Goal: Task Accomplishment & Management: Complete application form

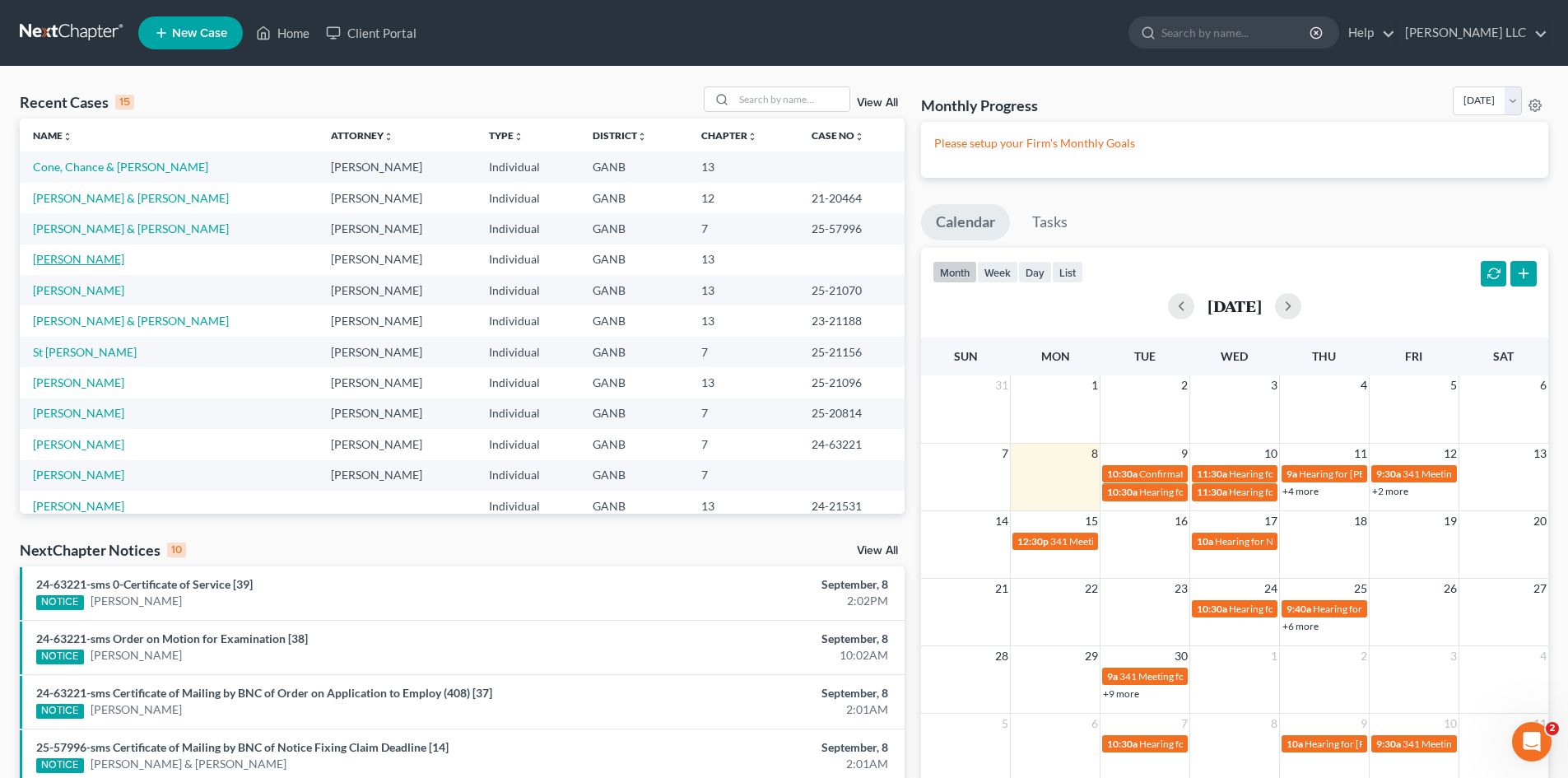
click at [52, 266] on link "[PERSON_NAME]" at bounding box center [78, 259] width 91 height 14
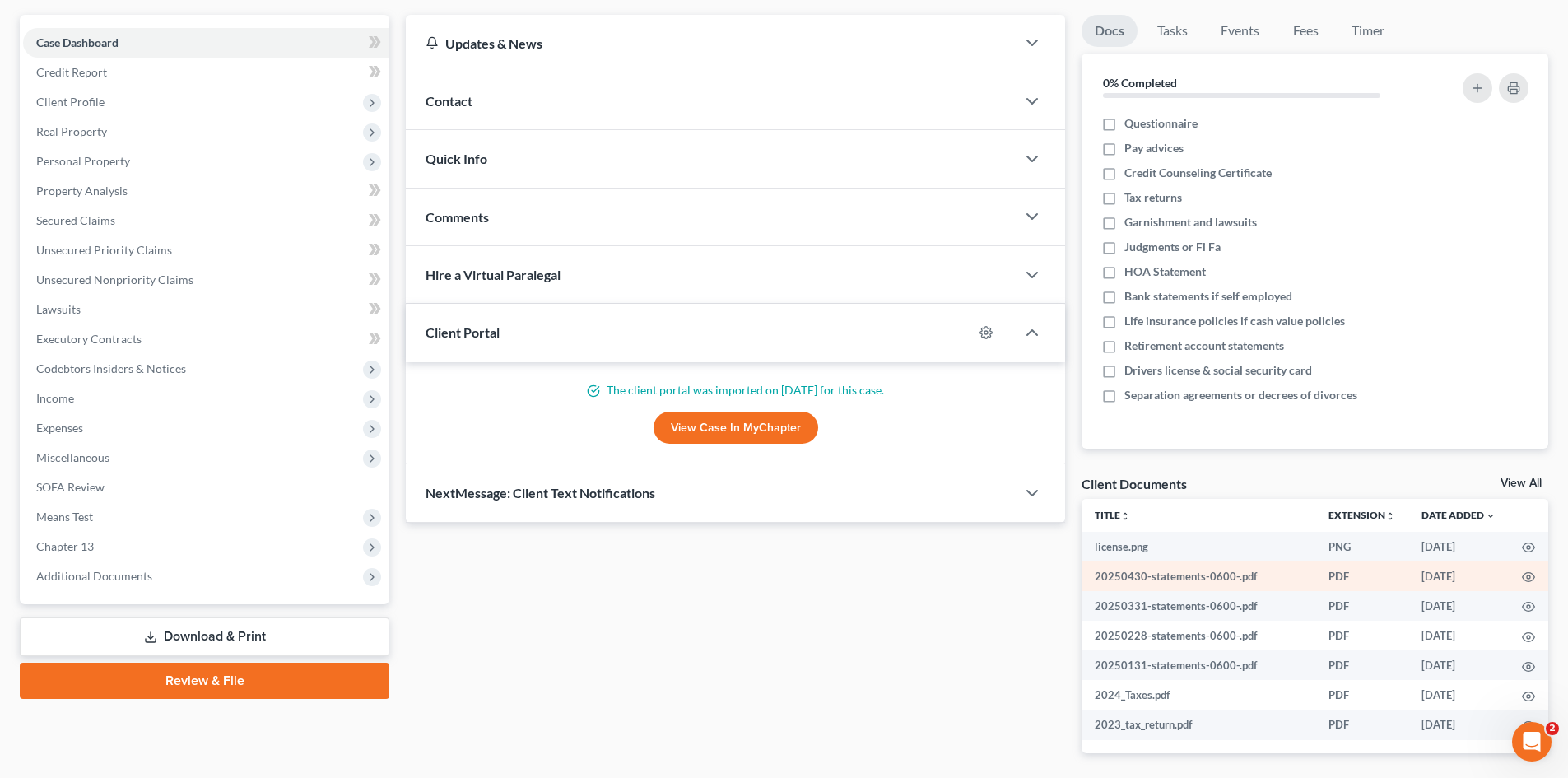
scroll to position [125, 0]
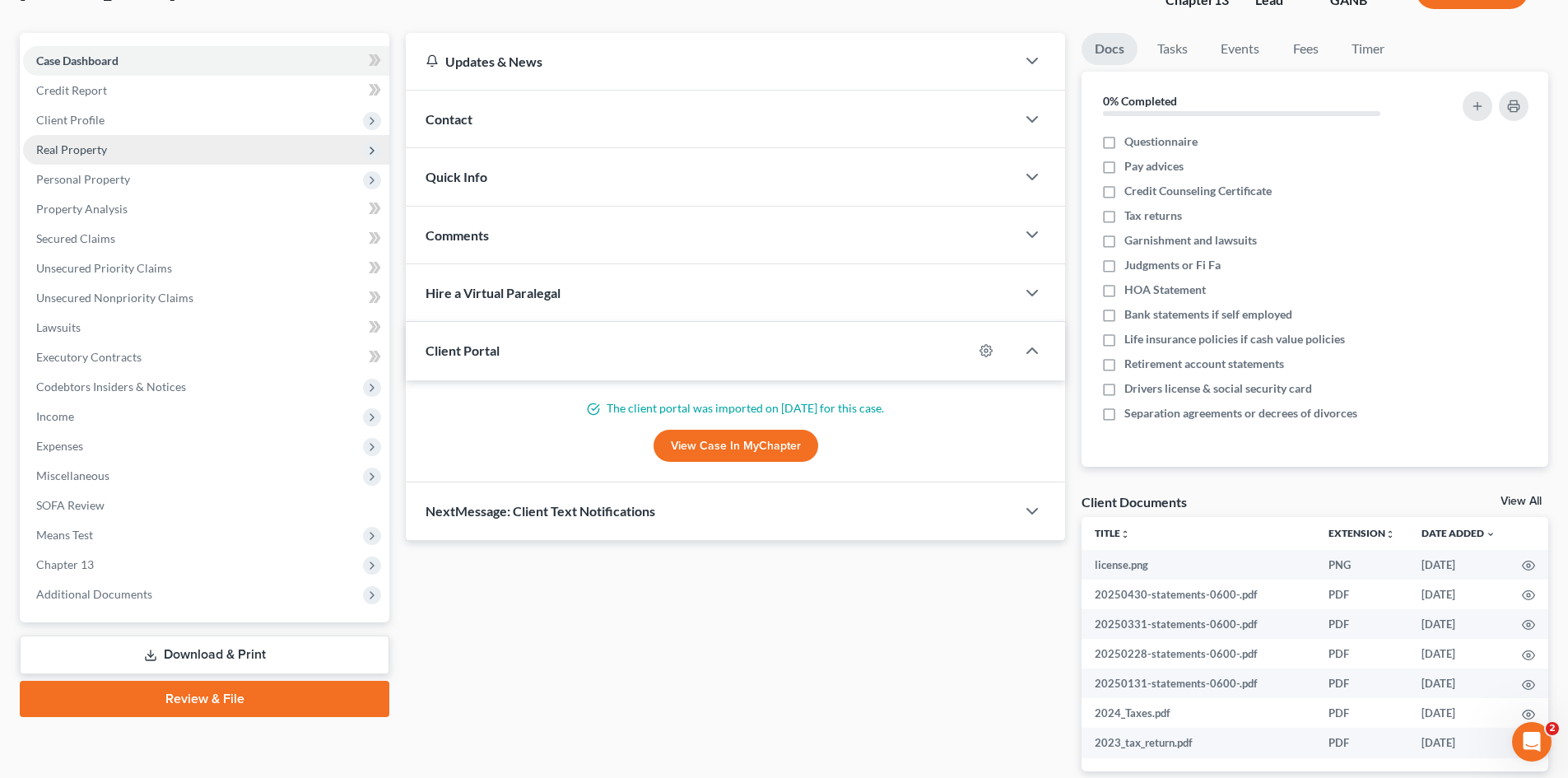
click at [79, 151] on span "Real Property" at bounding box center [71, 149] width 71 height 14
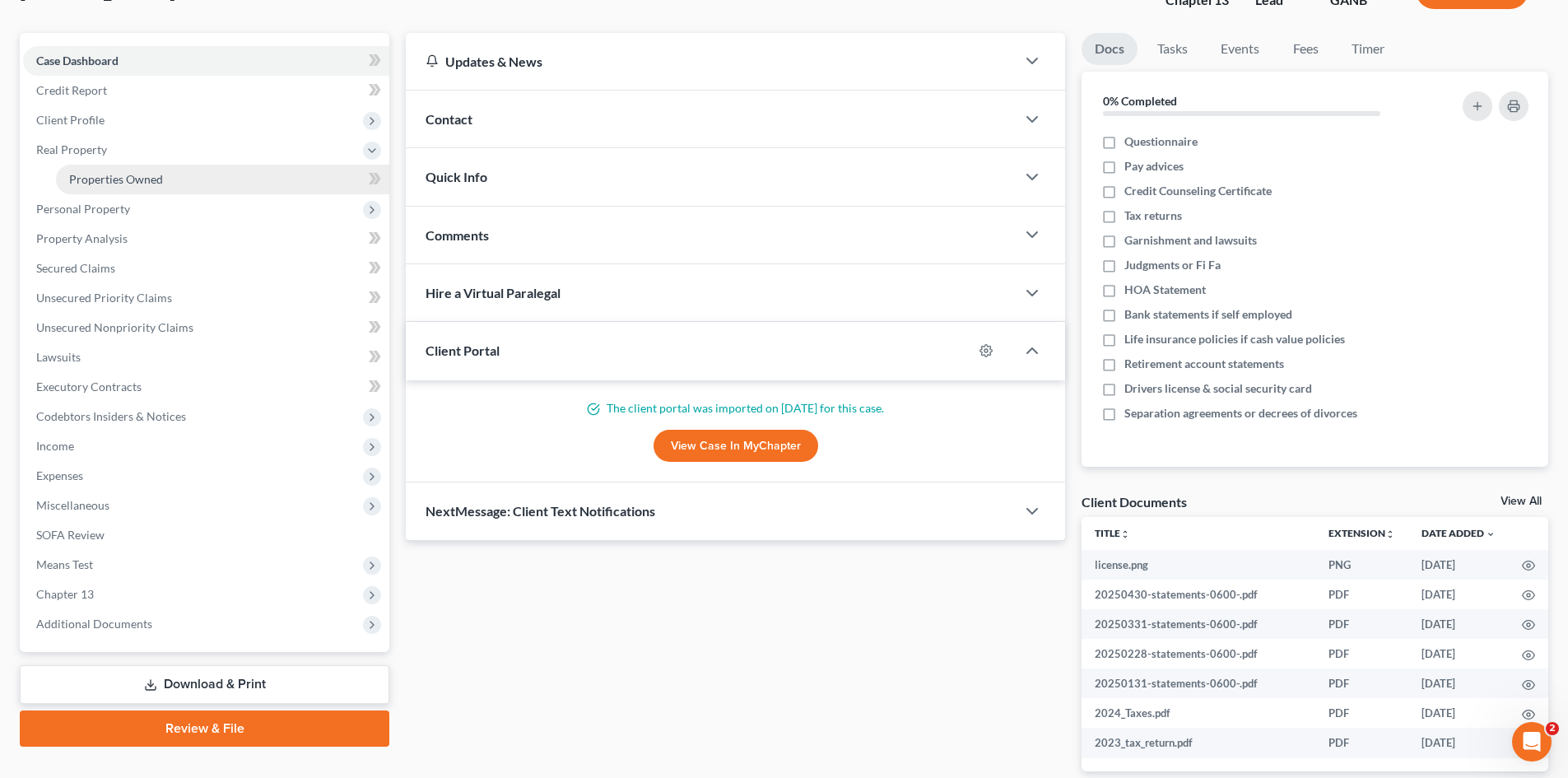
click at [97, 181] on span "Properties Owned" at bounding box center [116, 179] width 94 height 14
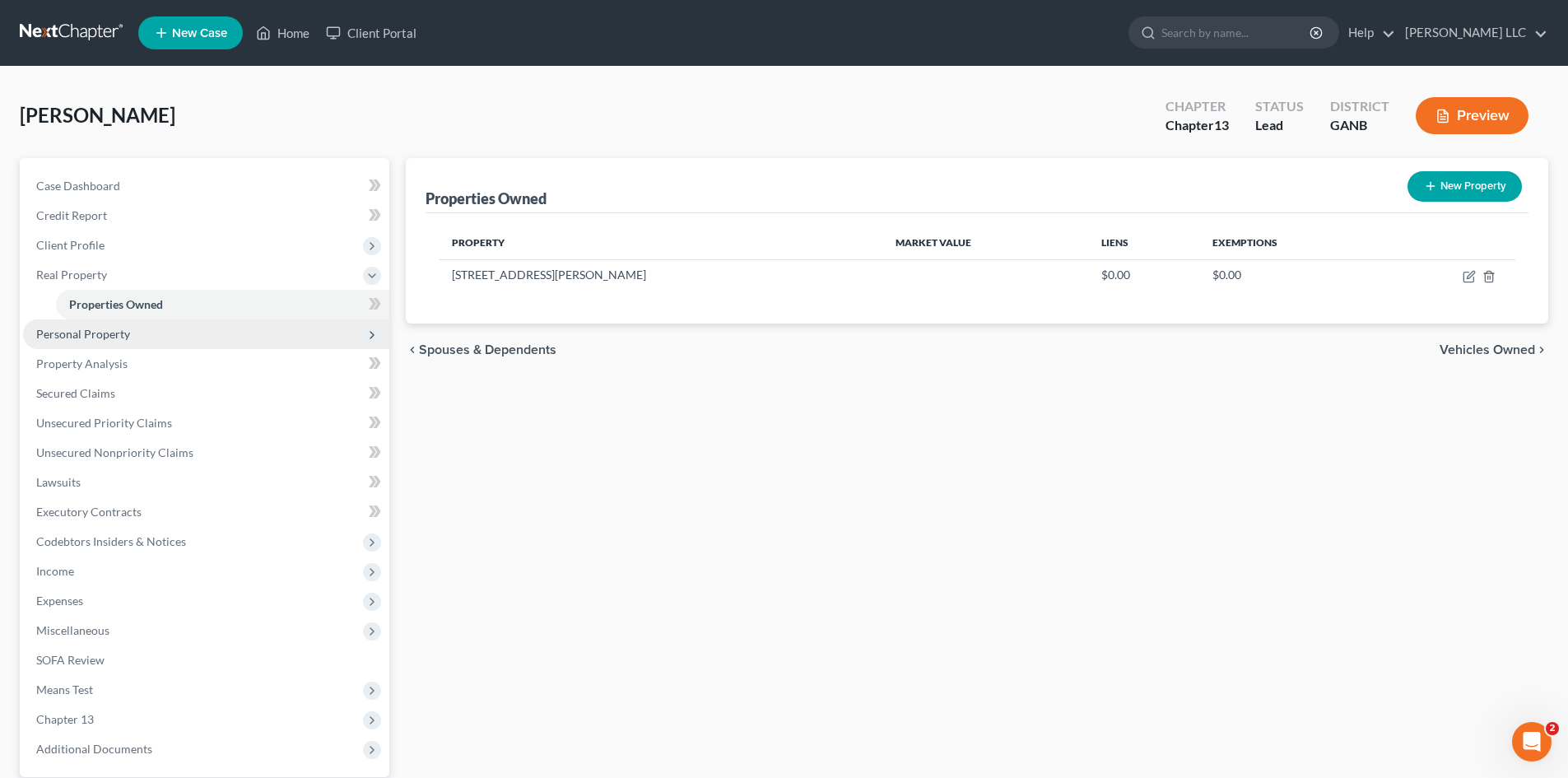
click at [79, 339] on span "Personal Property" at bounding box center [83, 333] width 94 height 14
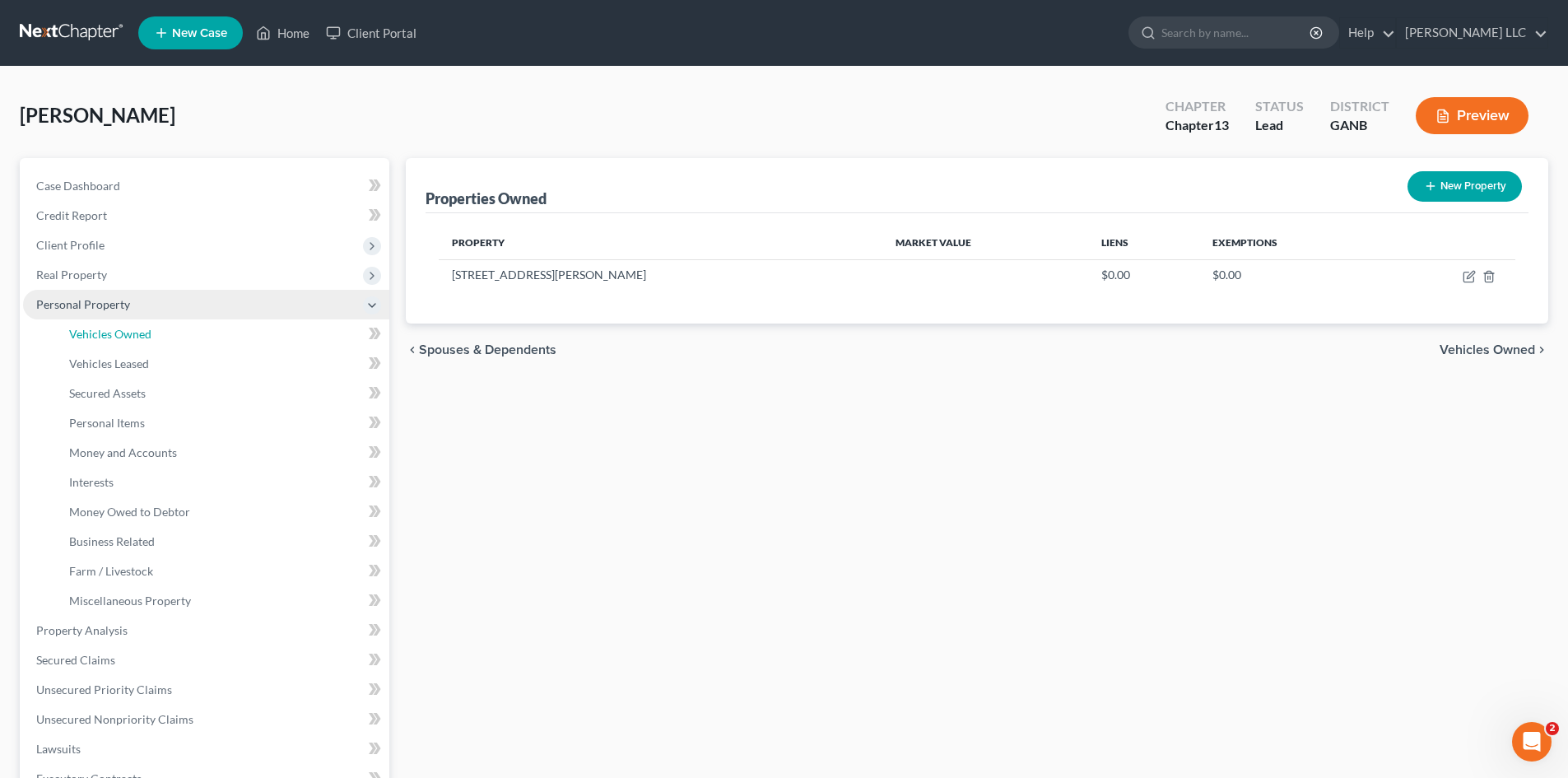
click at [79, 339] on span "Vehicles Owned" at bounding box center [110, 333] width 82 height 14
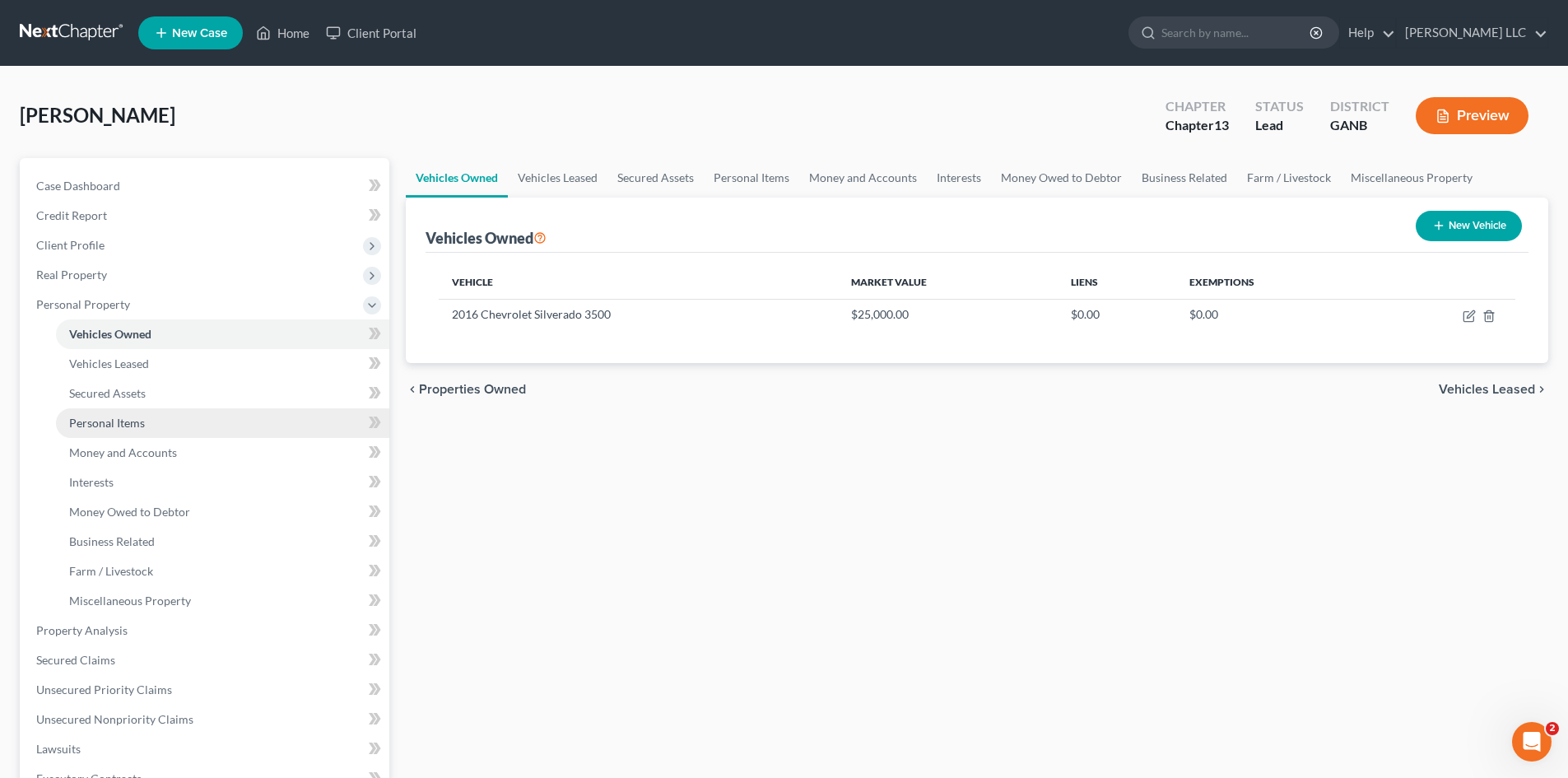
click at [91, 424] on span "Personal Items" at bounding box center [107, 423] width 75 height 14
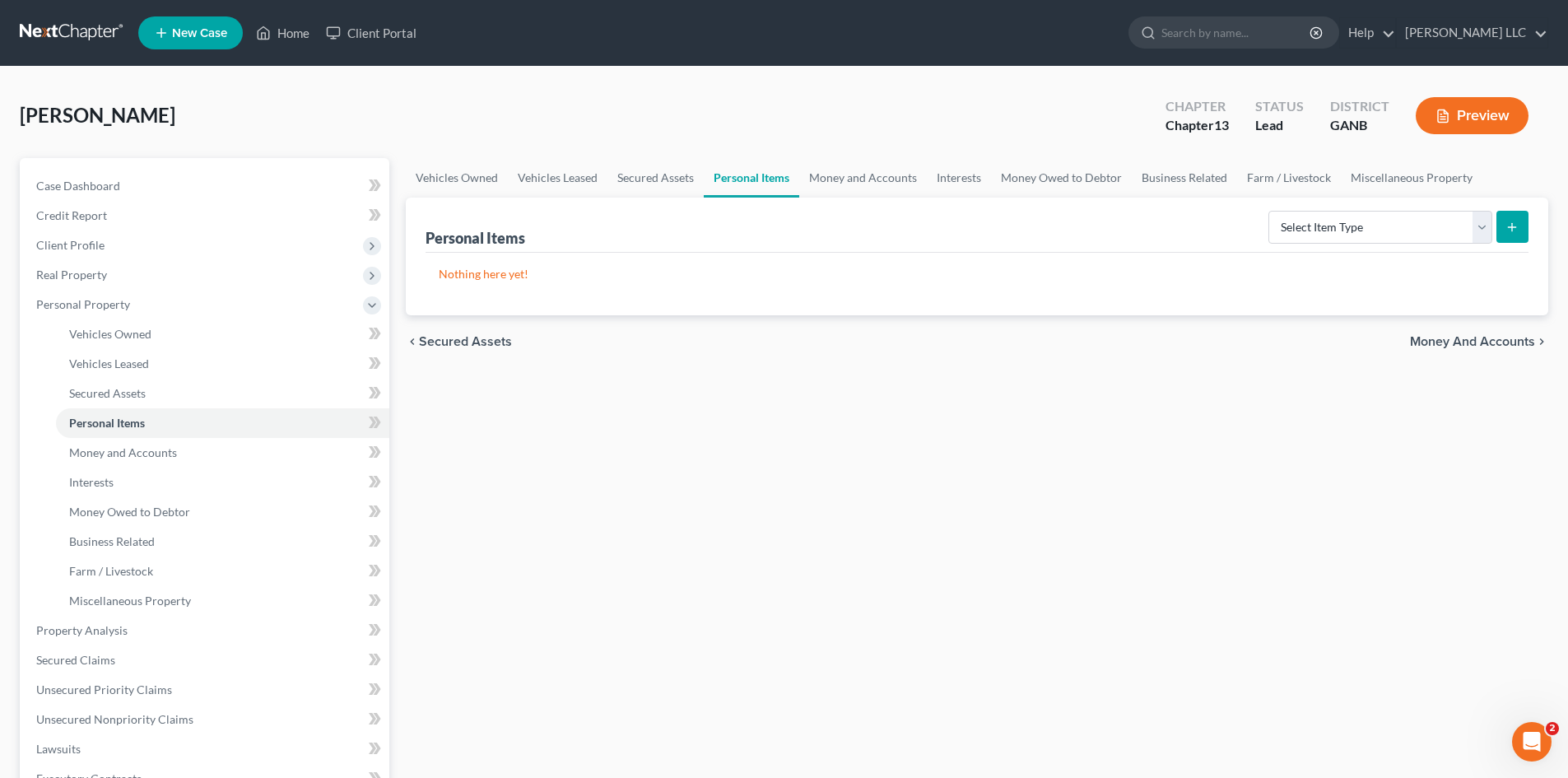
click at [377, 62] on nav "Home New Case Client Portal [PERSON_NAME] LLC [PERSON_NAME][EMAIL_ADDRESS][DOMA…" at bounding box center [784, 33] width 1568 height 66
click at [378, 62] on nav "Home New Case Client Portal [PERSON_NAME] LLC [PERSON_NAME][EMAIL_ADDRESS][DOMA…" at bounding box center [784, 33] width 1568 height 66
click at [152, 453] on span "Money and Accounts" at bounding box center [122, 452] width 108 height 14
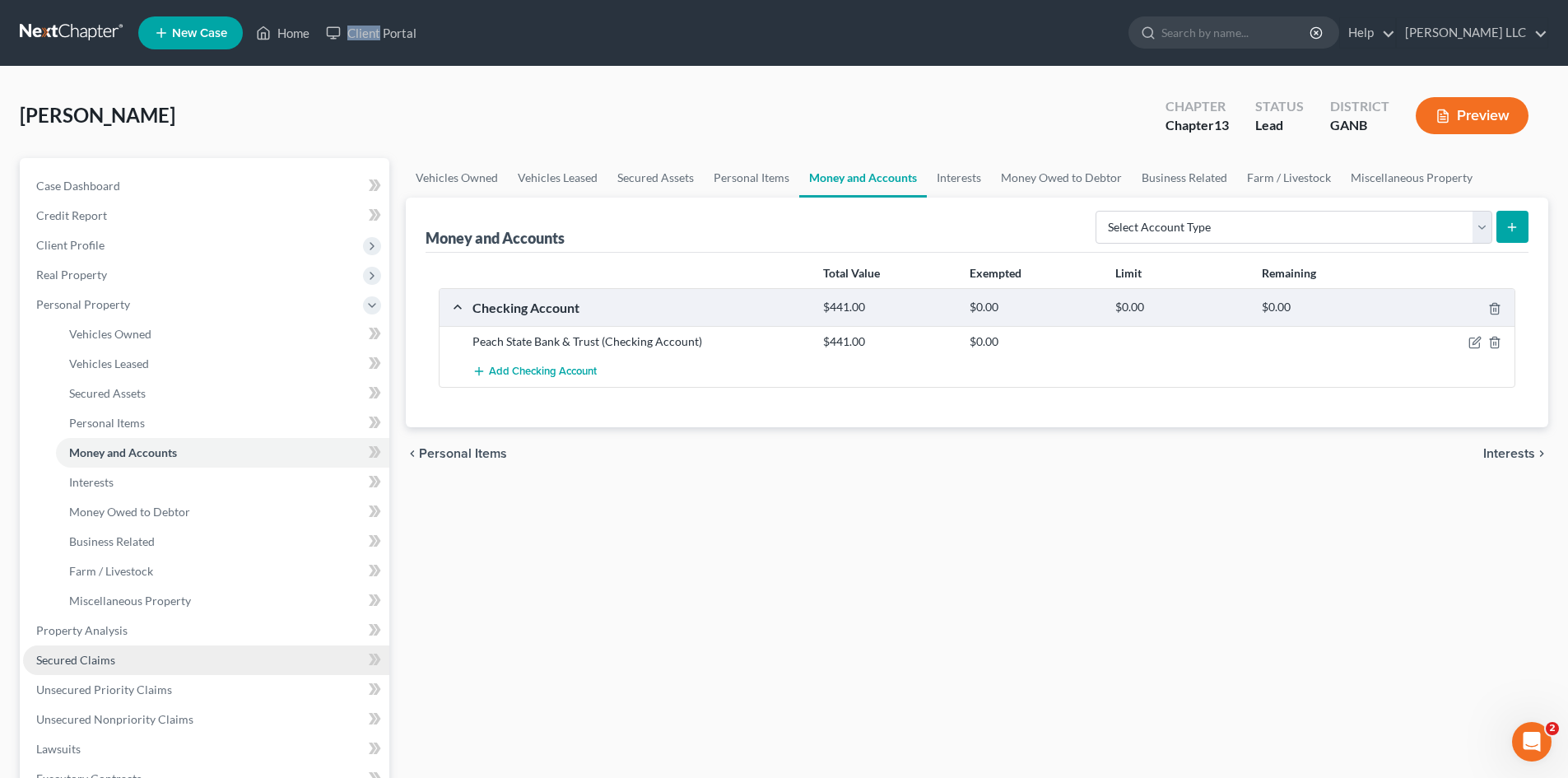
click at [99, 656] on span "Secured Claims" at bounding box center [75, 659] width 79 height 14
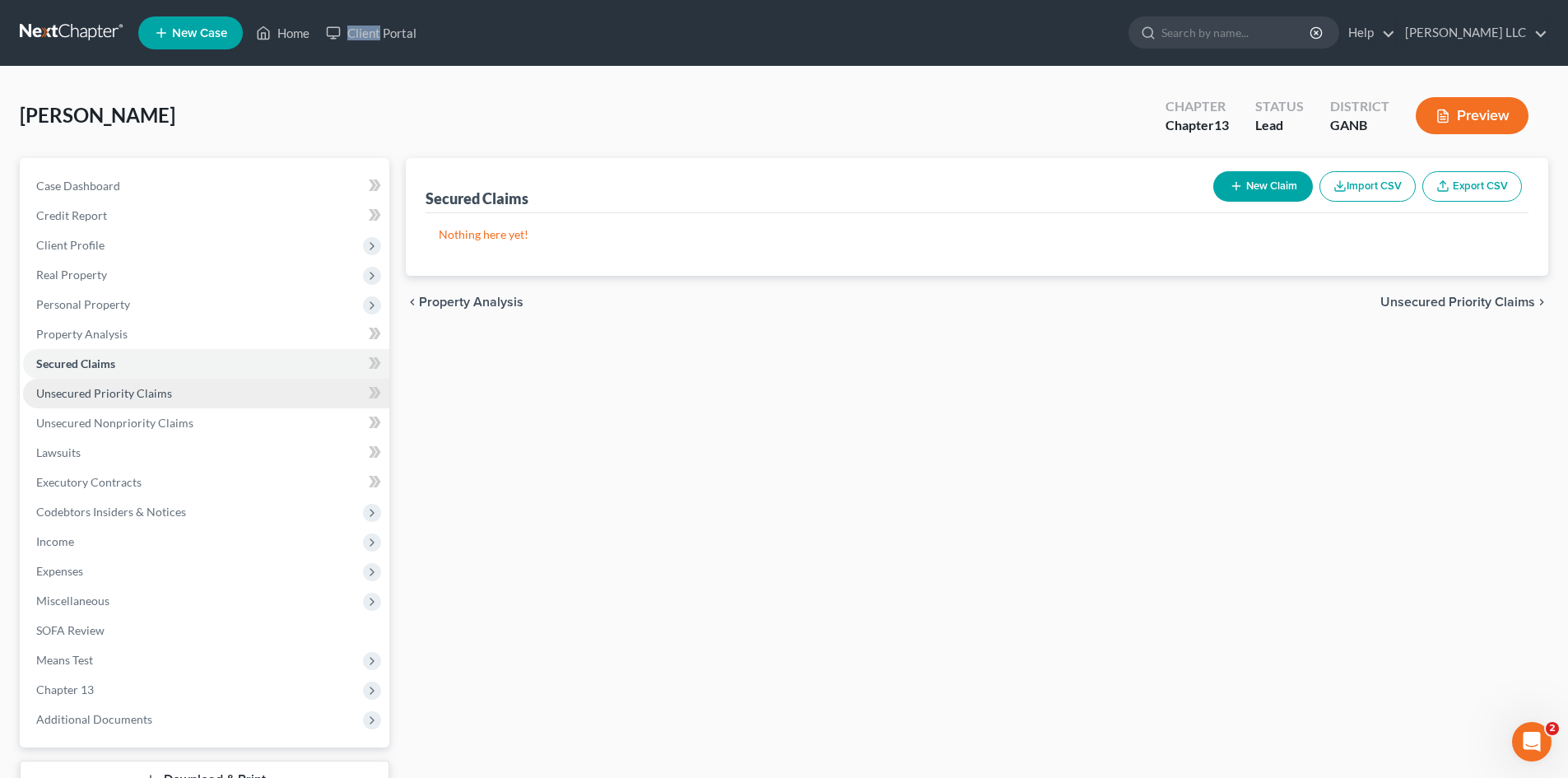
click at [146, 395] on span "Unsecured Priority Claims" at bounding box center [104, 392] width 136 height 14
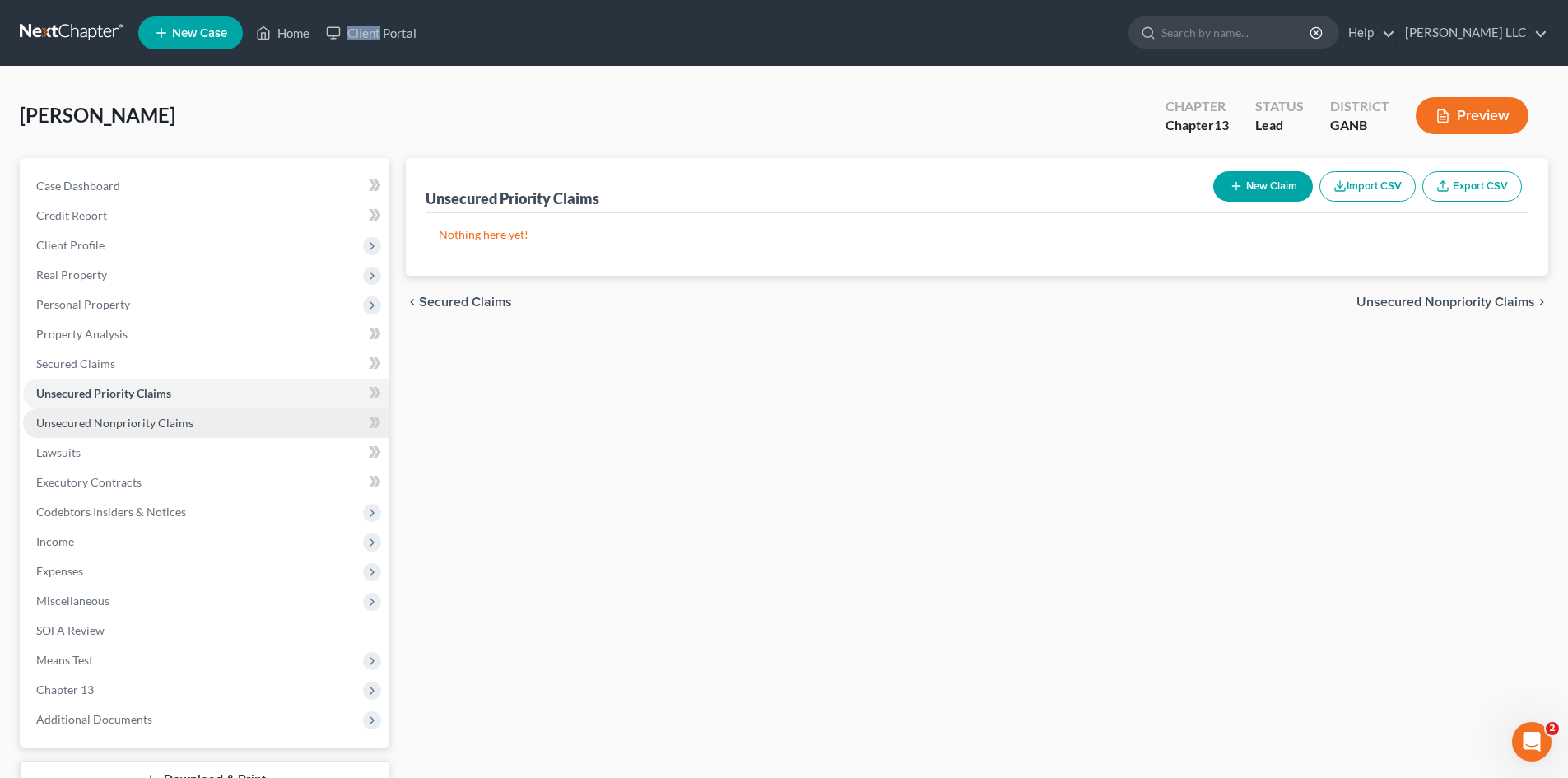
click at [153, 416] on span "Unsecured Nonpriority Claims" at bounding box center [114, 423] width 157 height 14
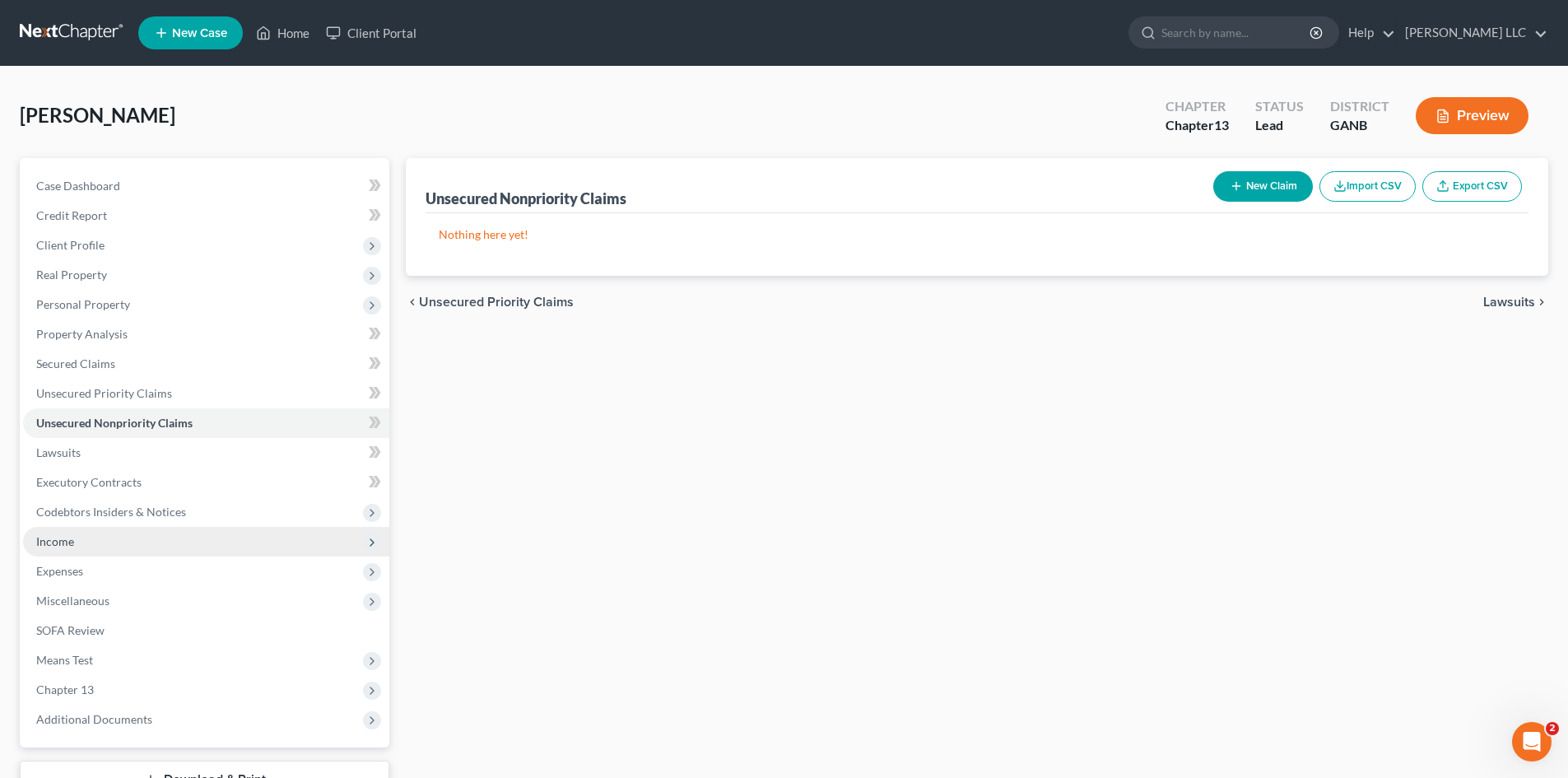
click at [165, 552] on span "Income" at bounding box center [206, 541] width 366 height 29
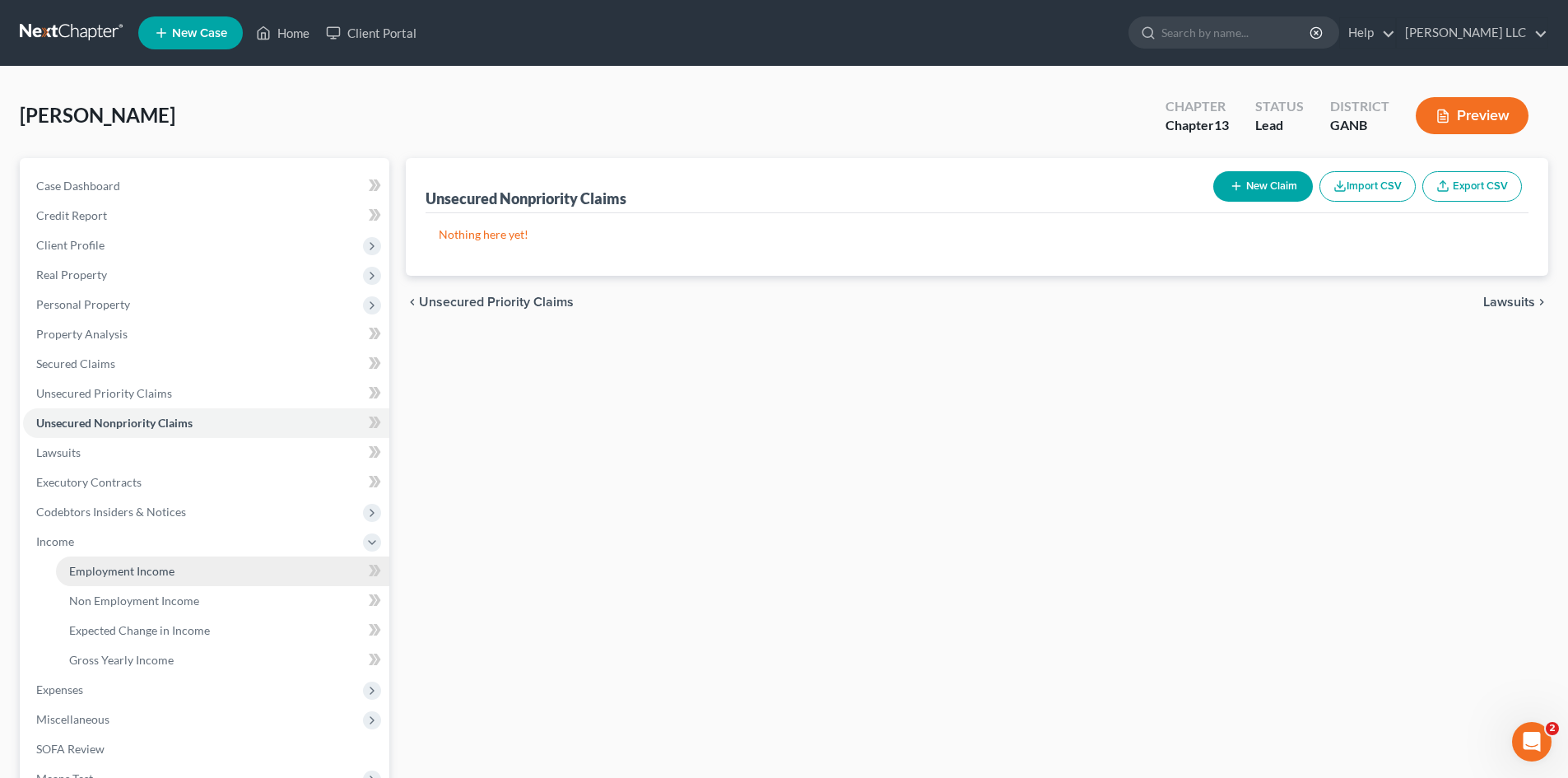
click at [238, 566] on link "Employment Income" at bounding box center [223, 571] width 333 height 29
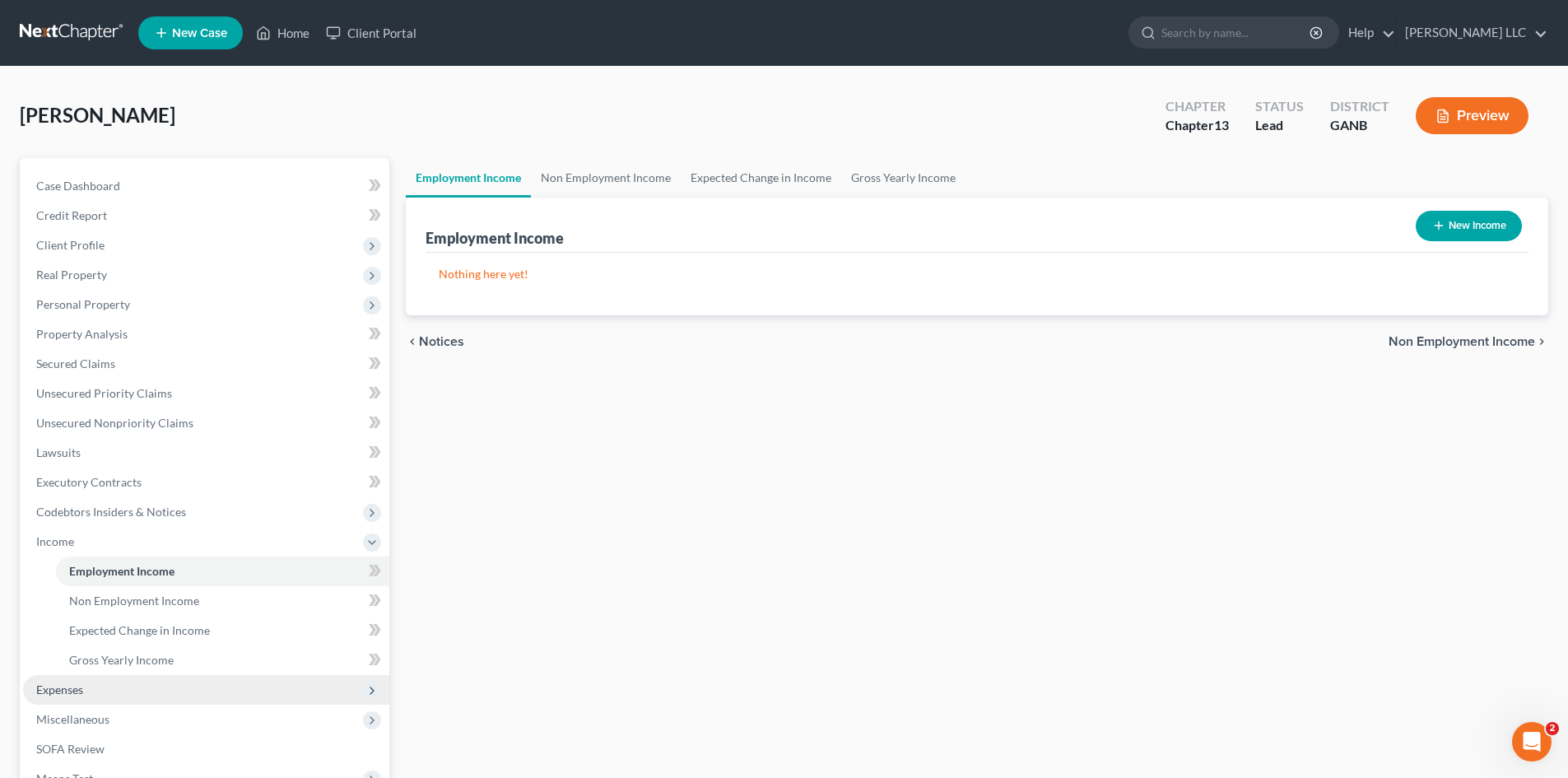
click at [87, 685] on span "Expenses" at bounding box center [206, 690] width 366 height 29
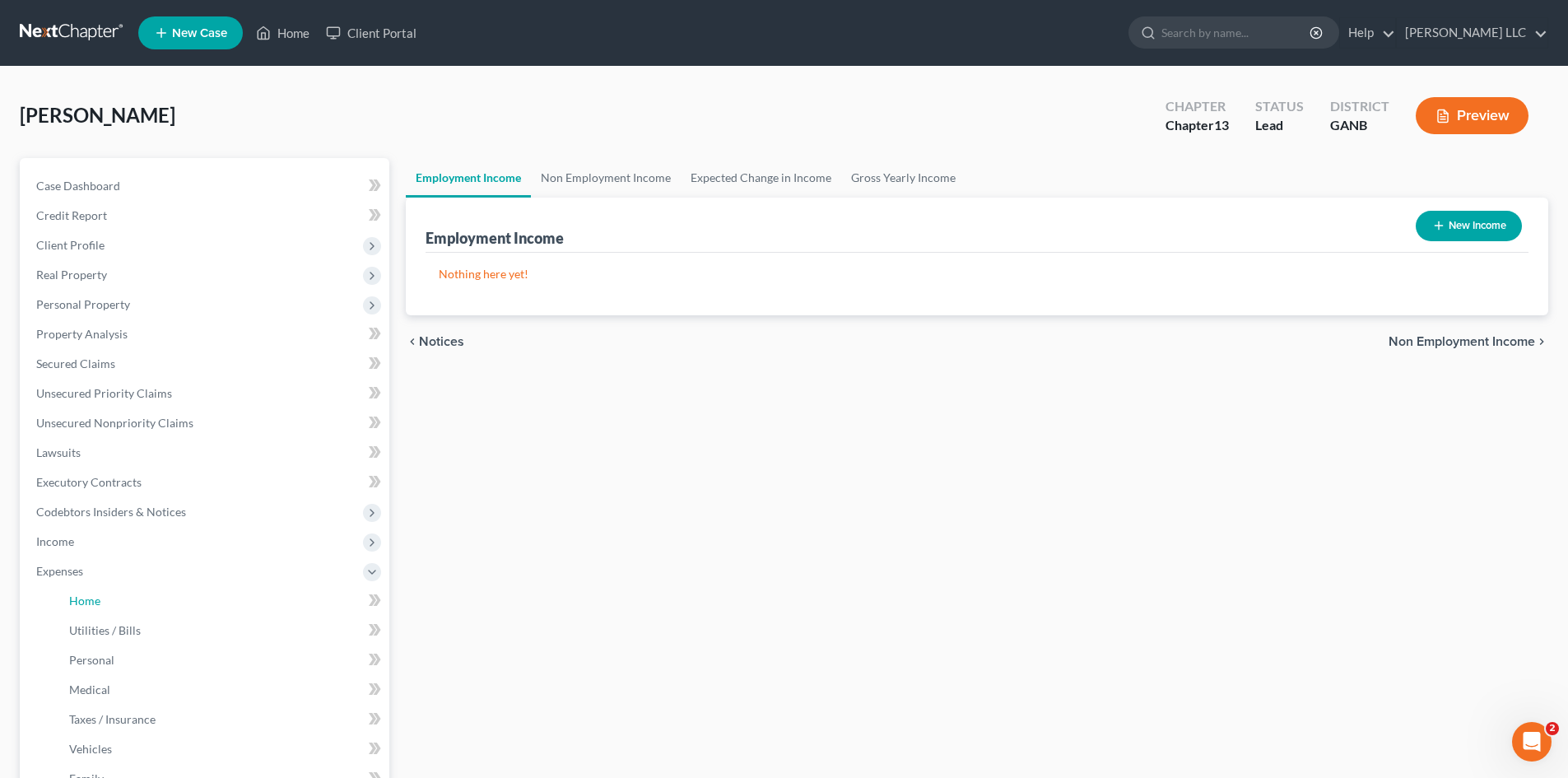
drag, startPoint x: 155, startPoint y: 596, endPoint x: 501, endPoint y: 568, distance: 347.1
click at [156, 596] on link "Home" at bounding box center [223, 601] width 333 height 29
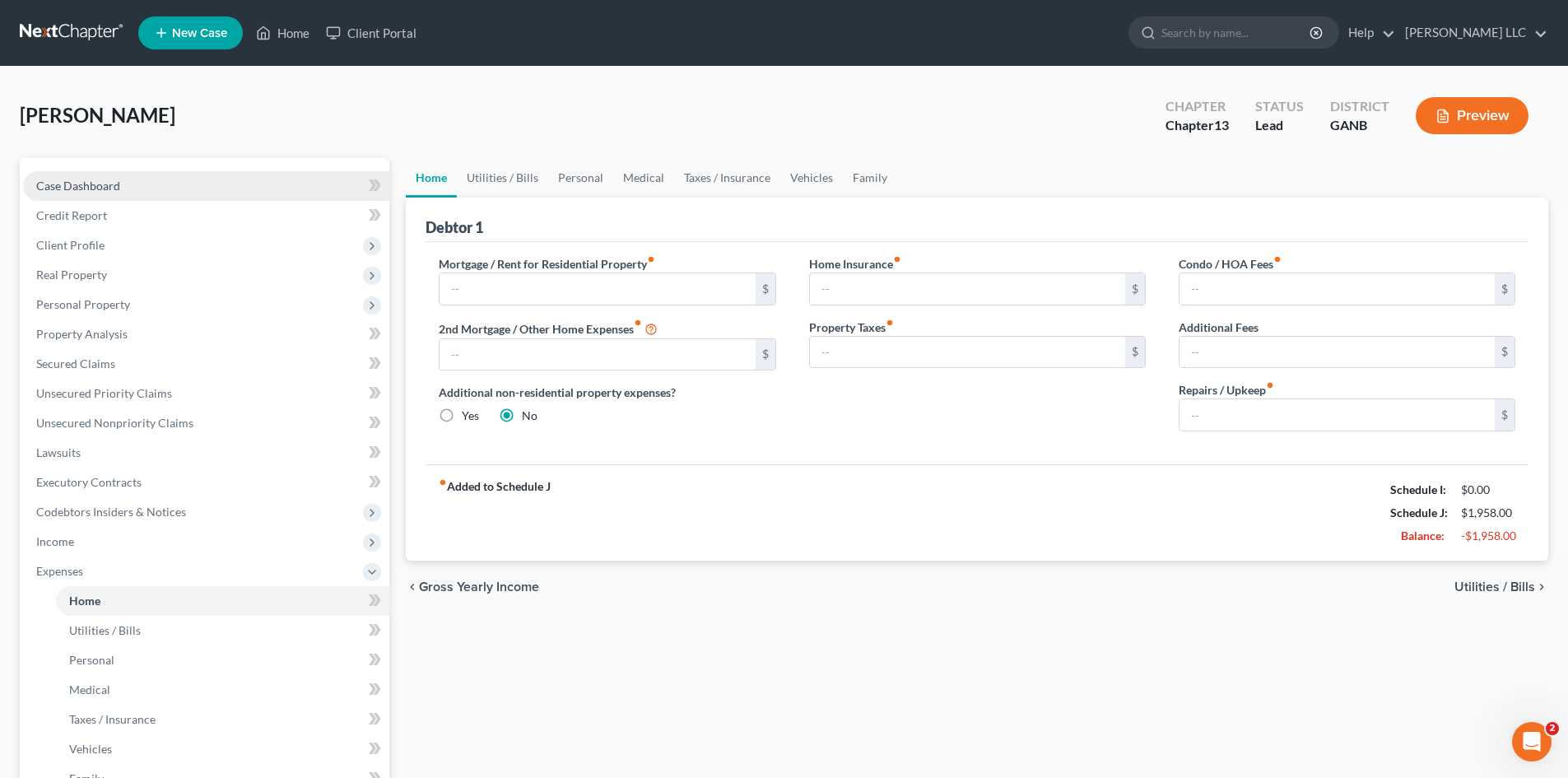
click at [90, 187] on span "Case Dashboard" at bounding box center [77, 185] width 84 height 14
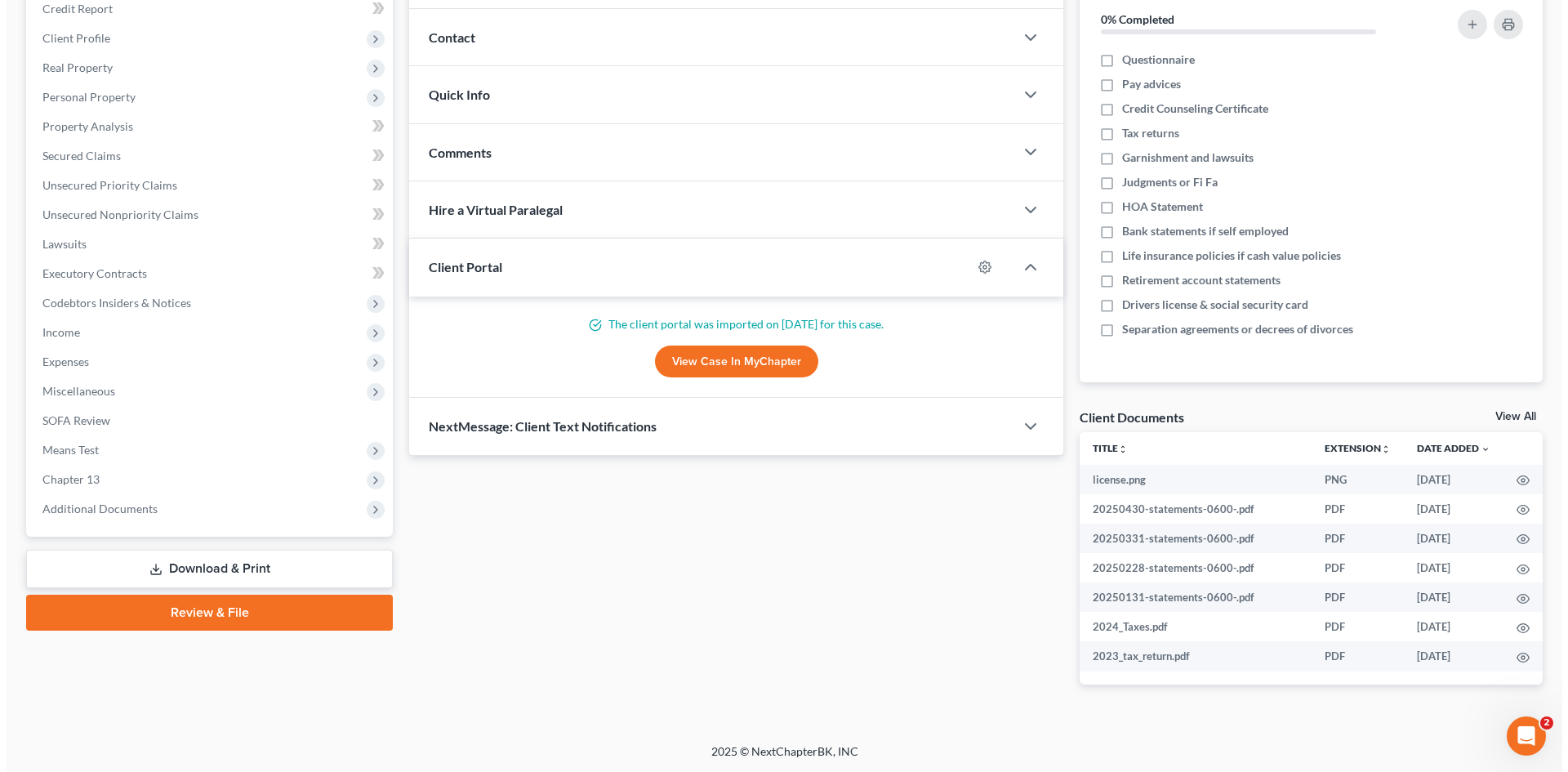
scroll to position [206, 0]
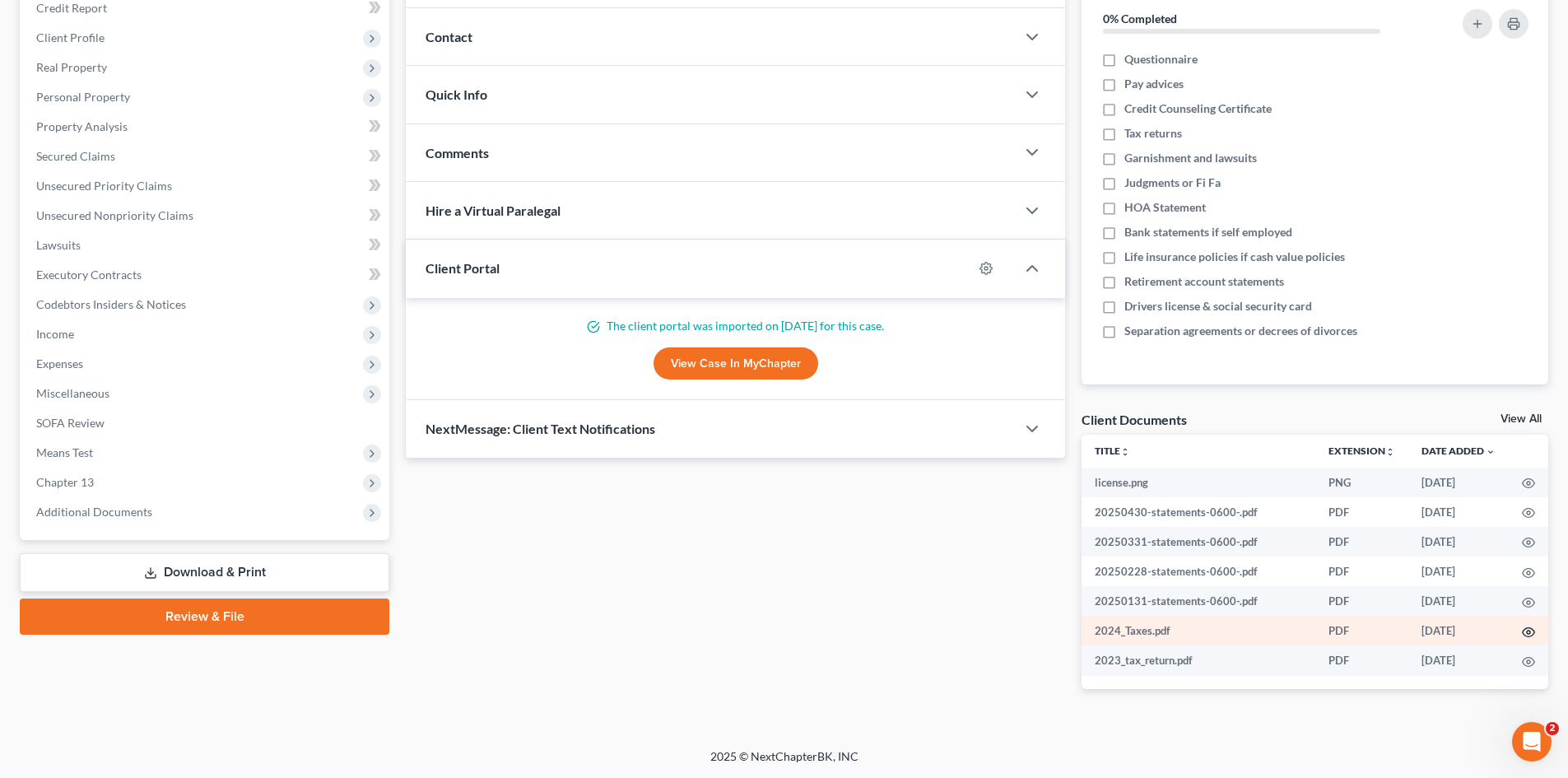
click at [1530, 633] on circle "button" at bounding box center [1529, 633] width 4 height 4
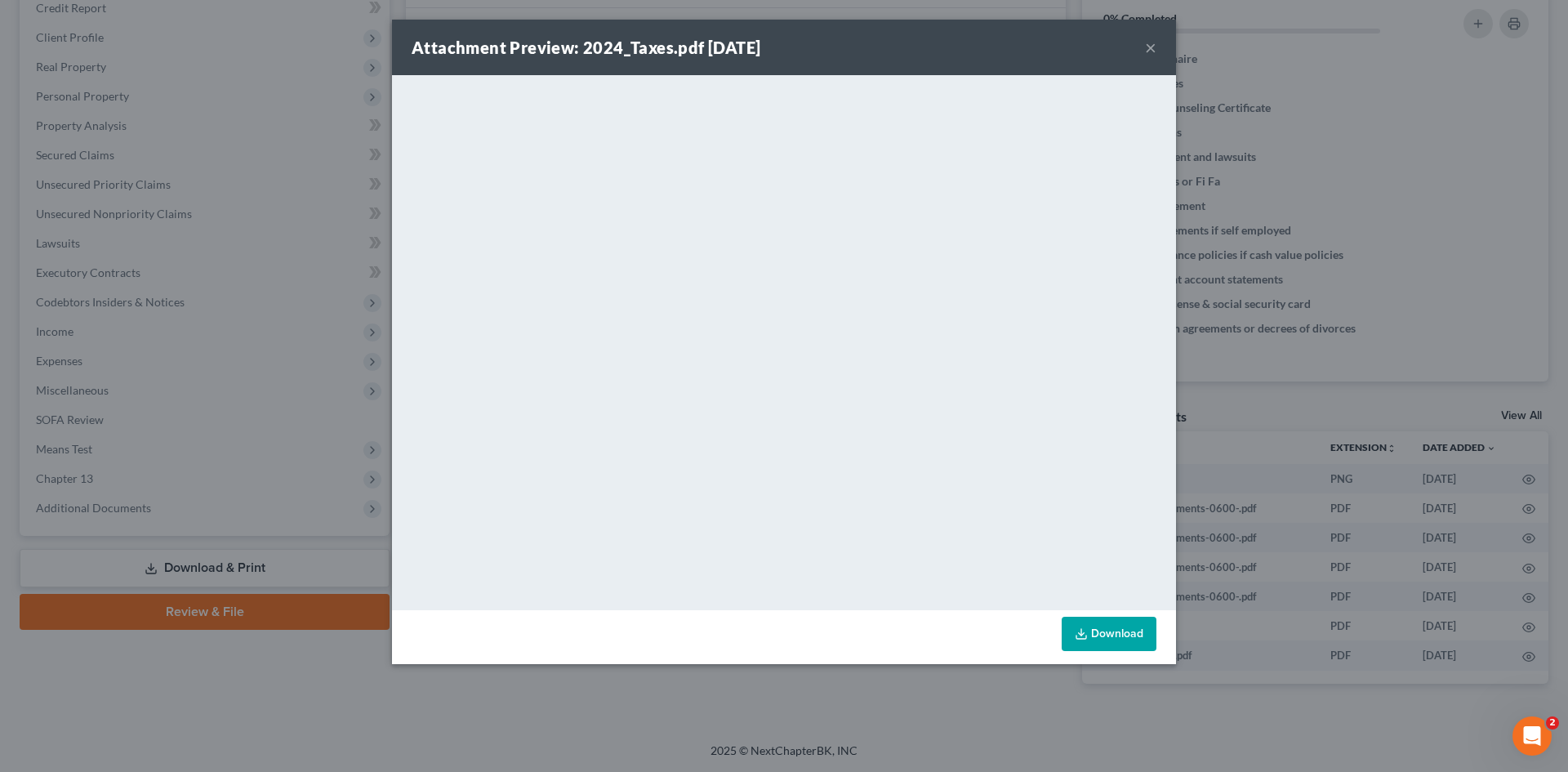
click at [1153, 47] on button "×" at bounding box center [1151, 47] width 12 height 19
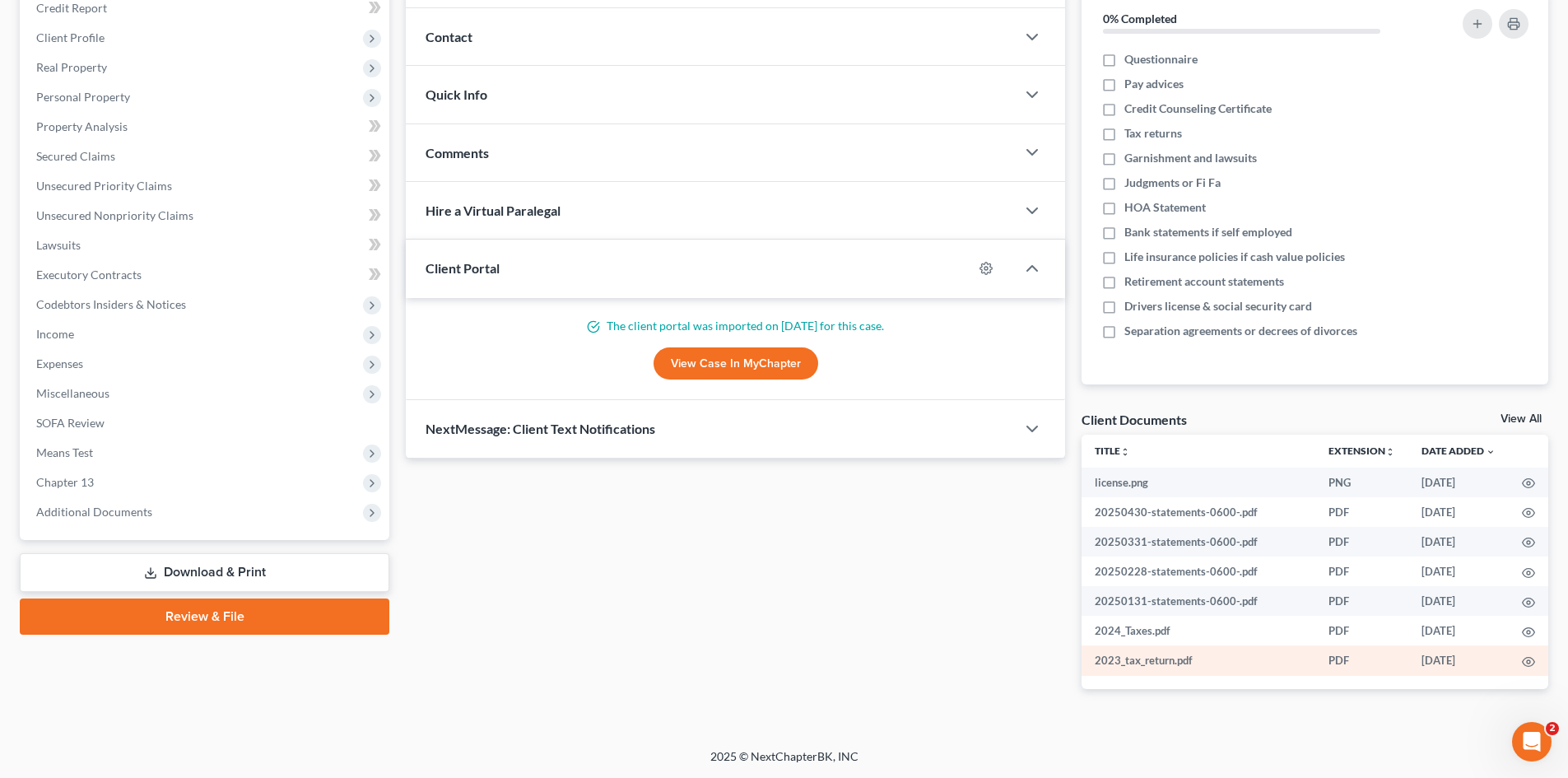
click at [1144, 662] on td "2023_tax_return.pdf" at bounding box center [1199, 660] width 234 height 29
click at [1528, 657] on icon "button" at bounding box center [1528, 662] width 13 height 13
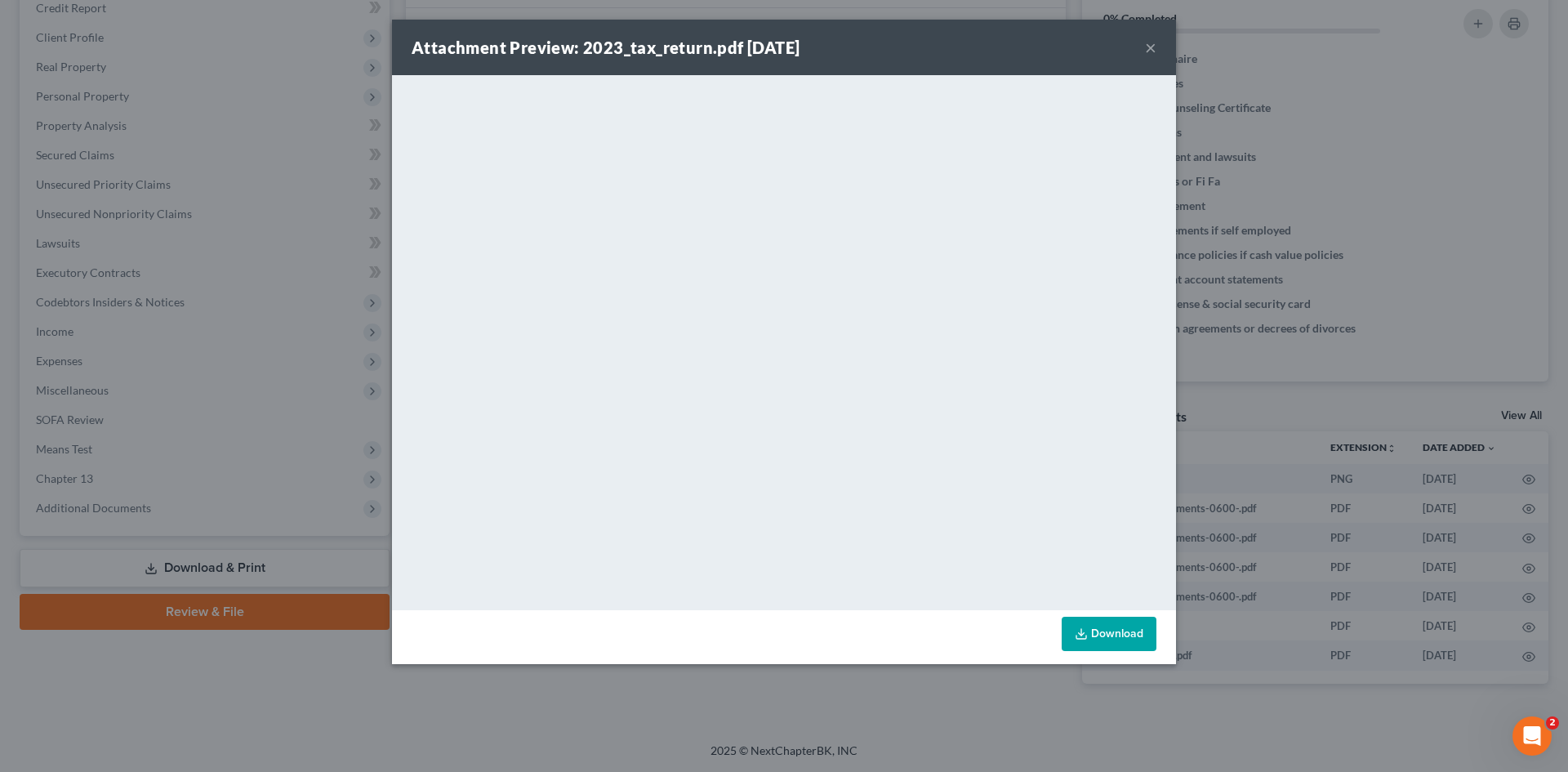
click at [1147, 50] on button "×" at bounding box center [1151, 47] width 12 height 19
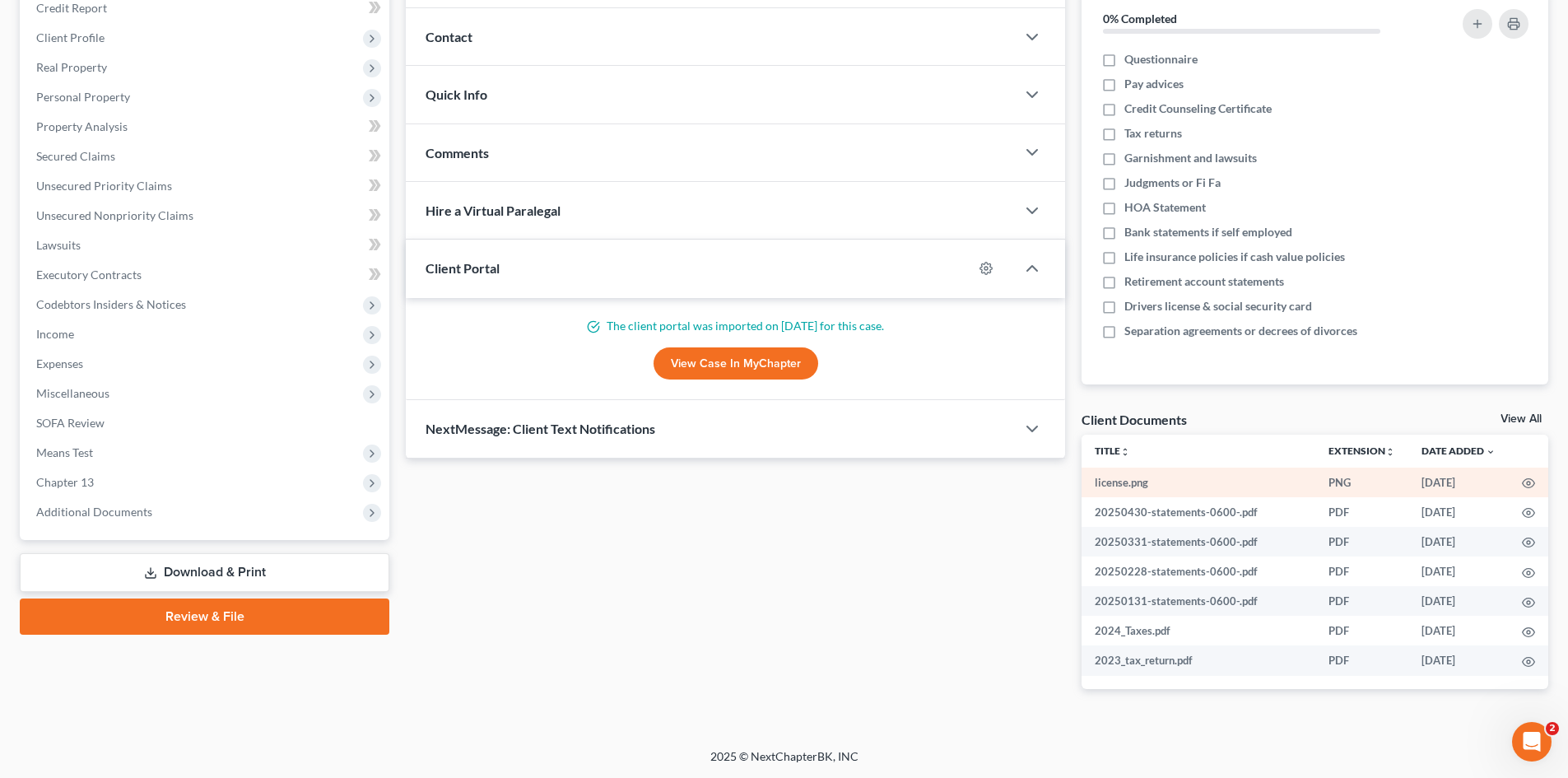
click at [1109, 486] on td "license.png" at bounding box center [1199, 482] width 234 height 29
click at [1530, 484] on icon "button" at bounding box center [1528, 483] width 13 height 13
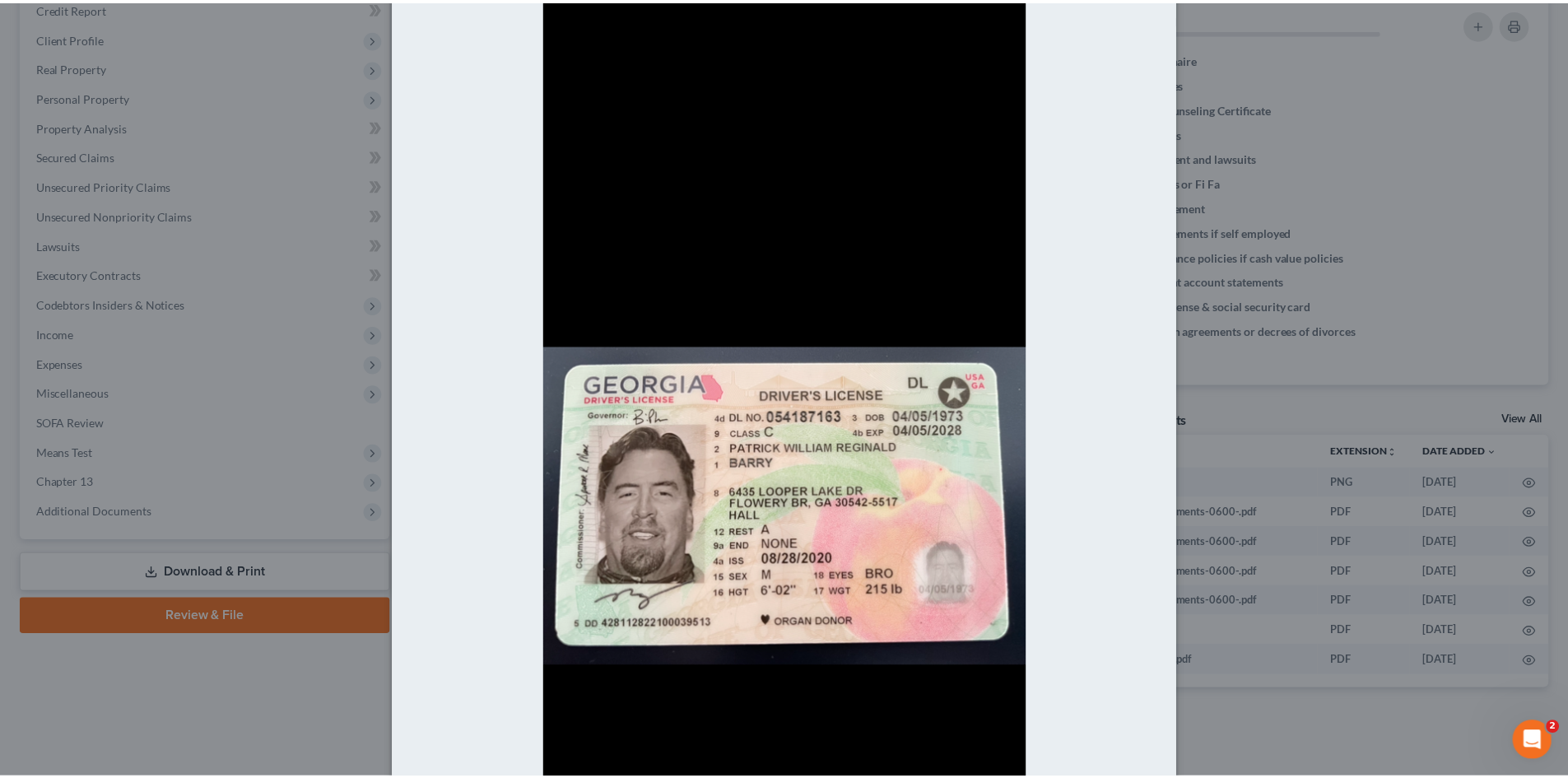
scroll to position [0, 0]
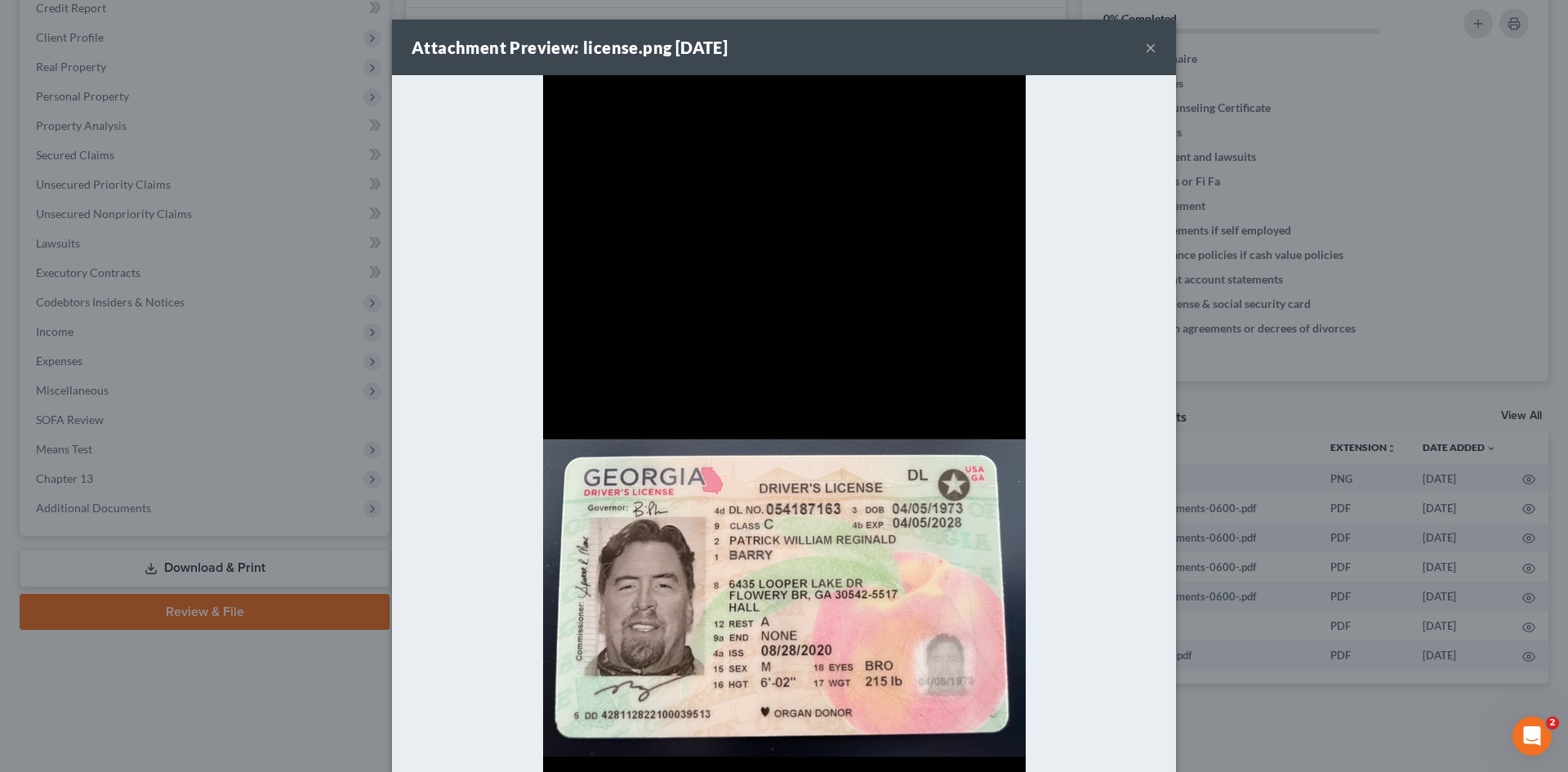
click at [1145, 45] on button "×" at bounding box center [1151, 47] width 12 height 19
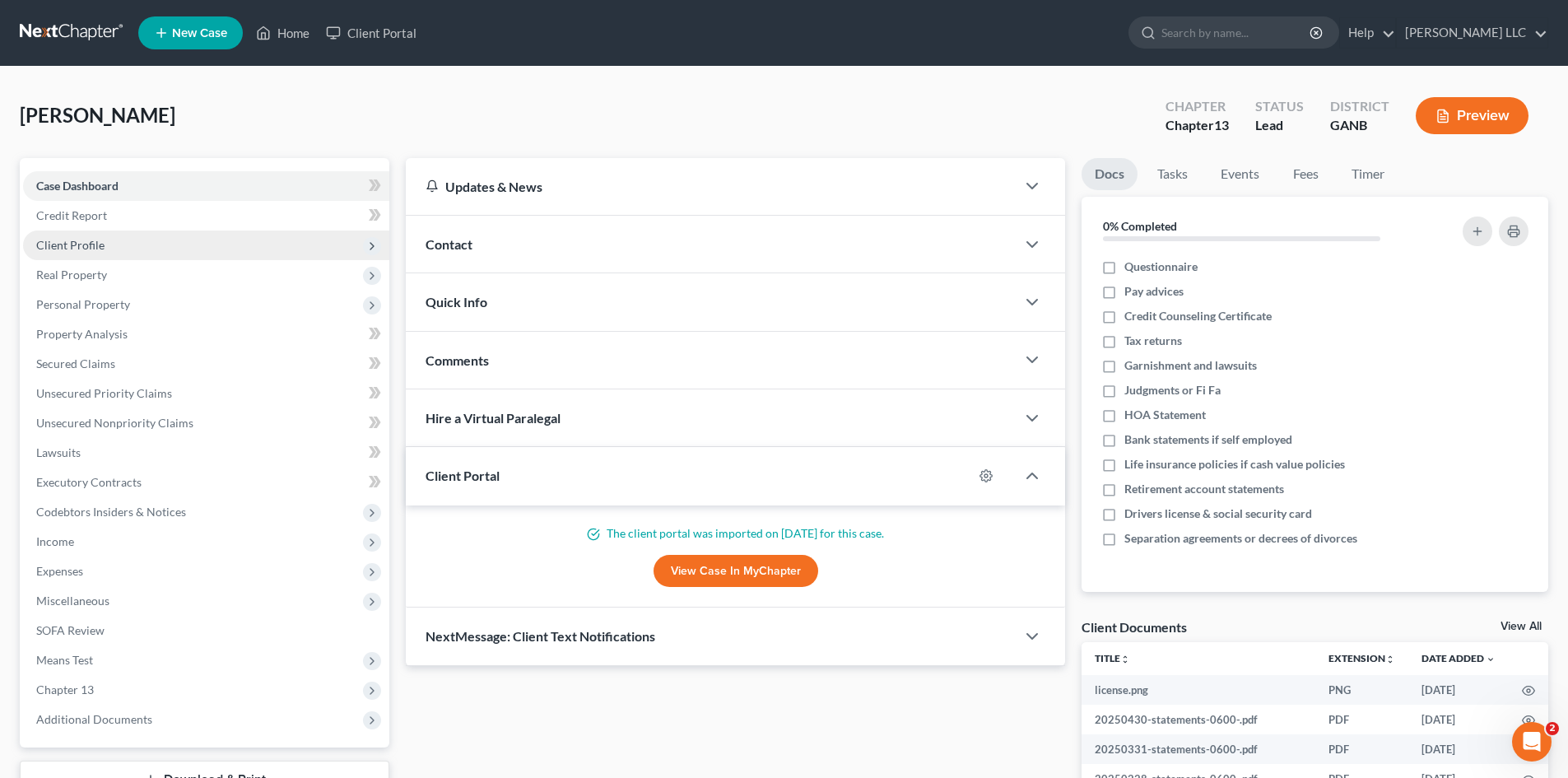
click at [60, 244] on span "Client Profile" at bounding box center [70, 244] width 68 height 14
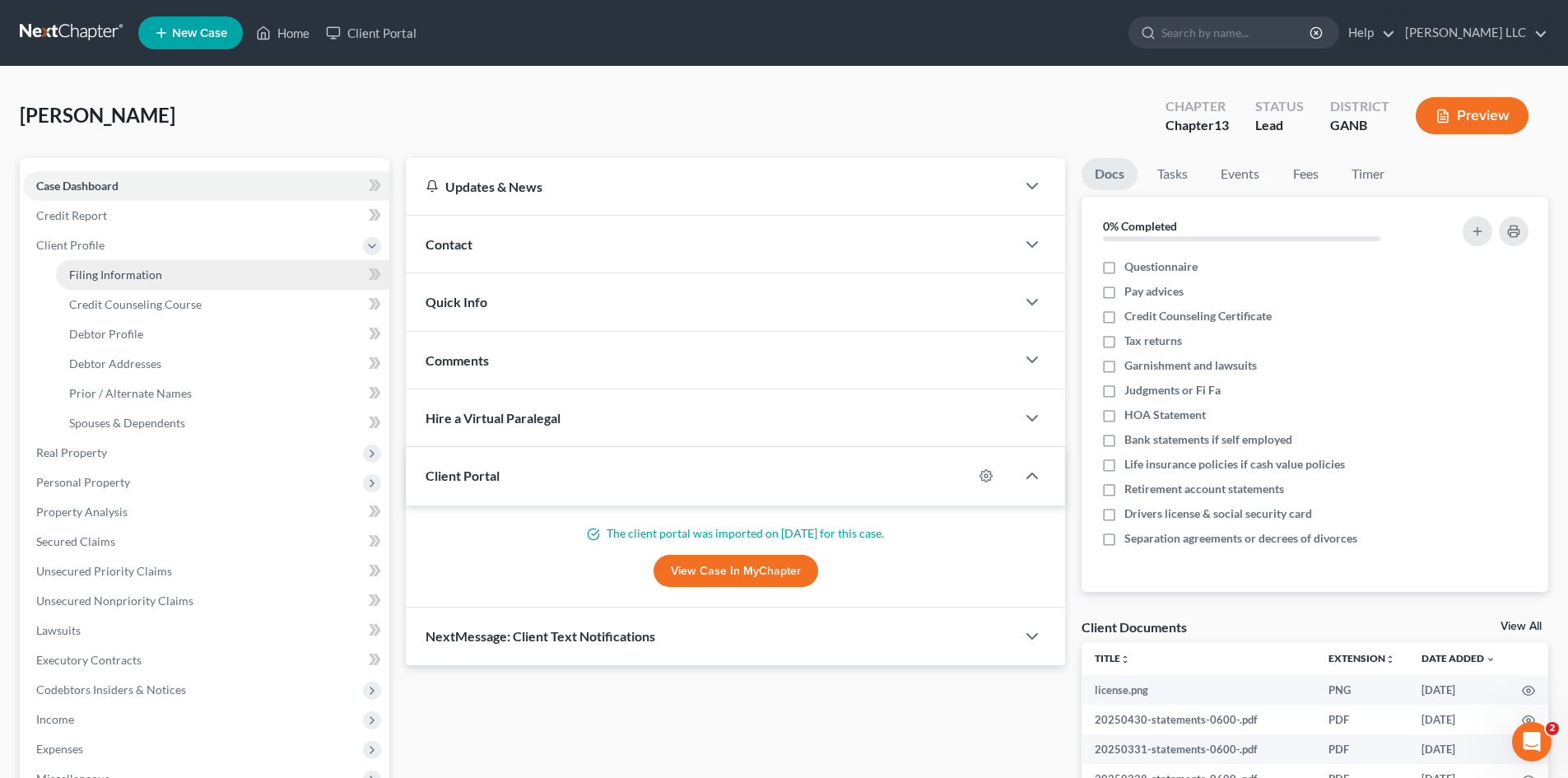
click at [75, 275] on span "Filing Information" at bounding box center [115, 274] width 93 height 14
select select "1"
select select "0"
select select "3"
select select "10"
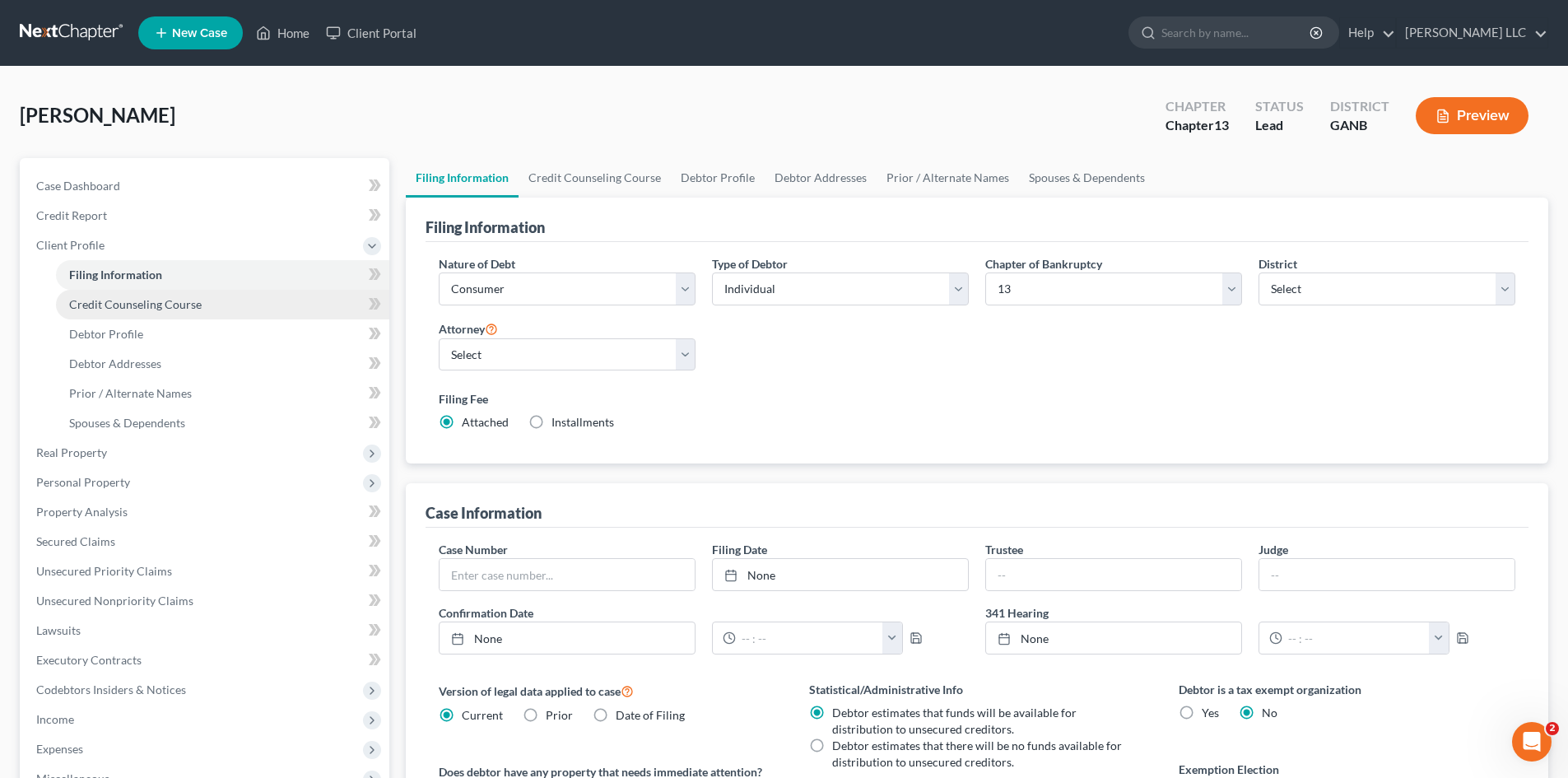
click at [101, 309] on span "Credit Counseling Course" at bounding box center [135, 304] width 133 height 14
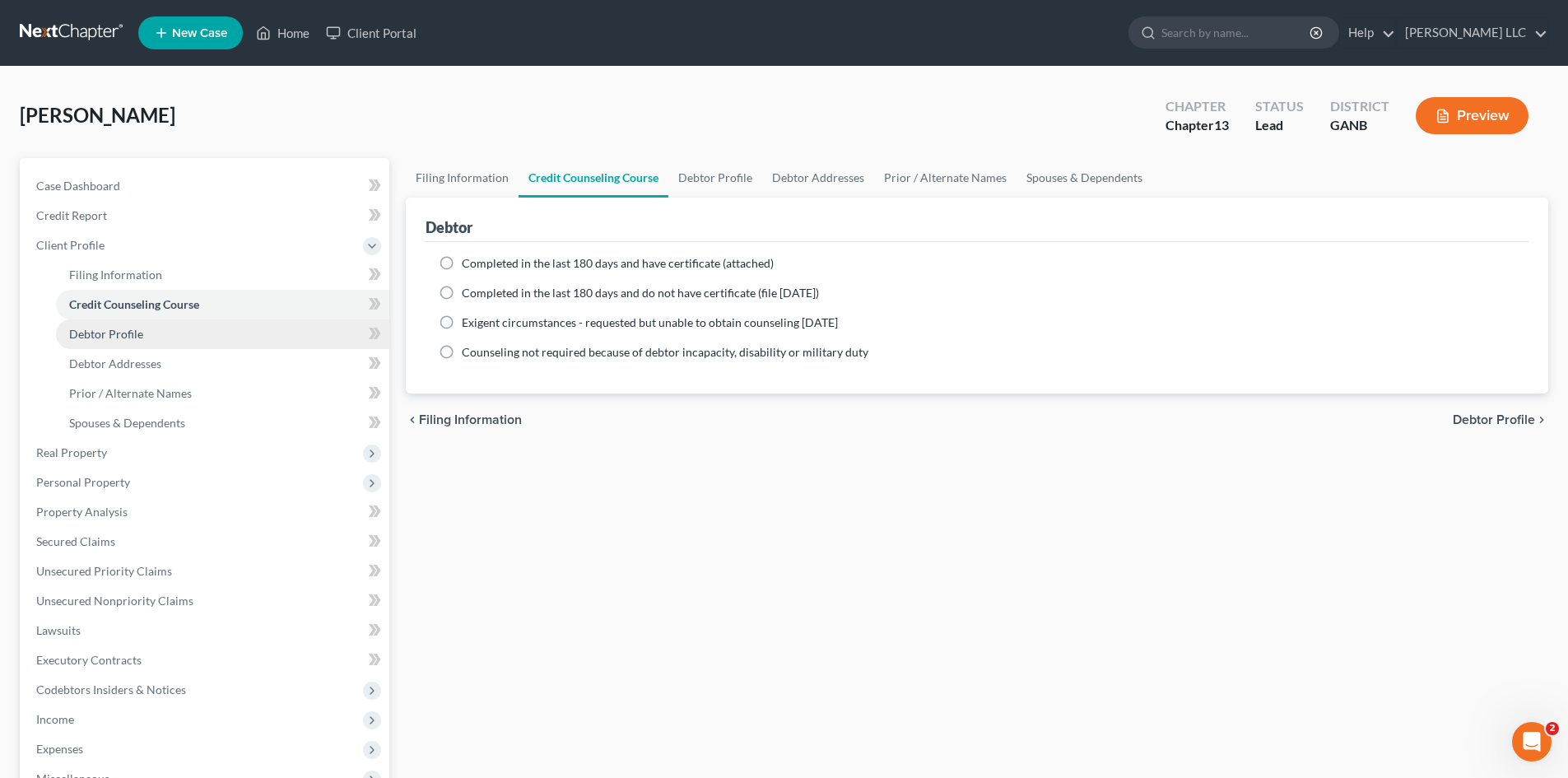
click at [109, 331] on span "Debtor Profile" at bounding box center [106, 333] width 74 height 14
select select "1"
select select "3"
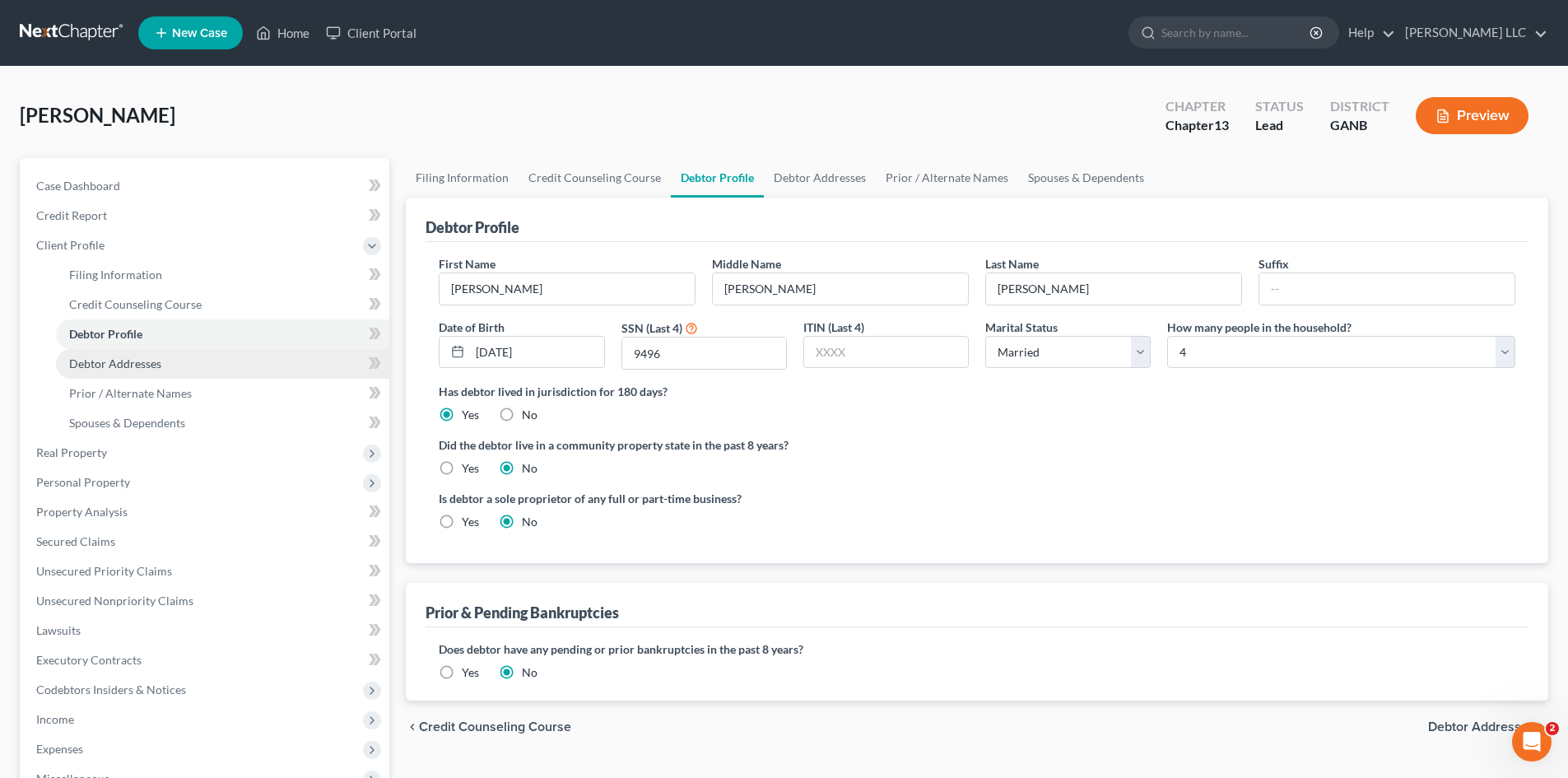
click at [138, 364] on span "Debtor Addresses" at bounding box center [115, 363] width 92 height 14
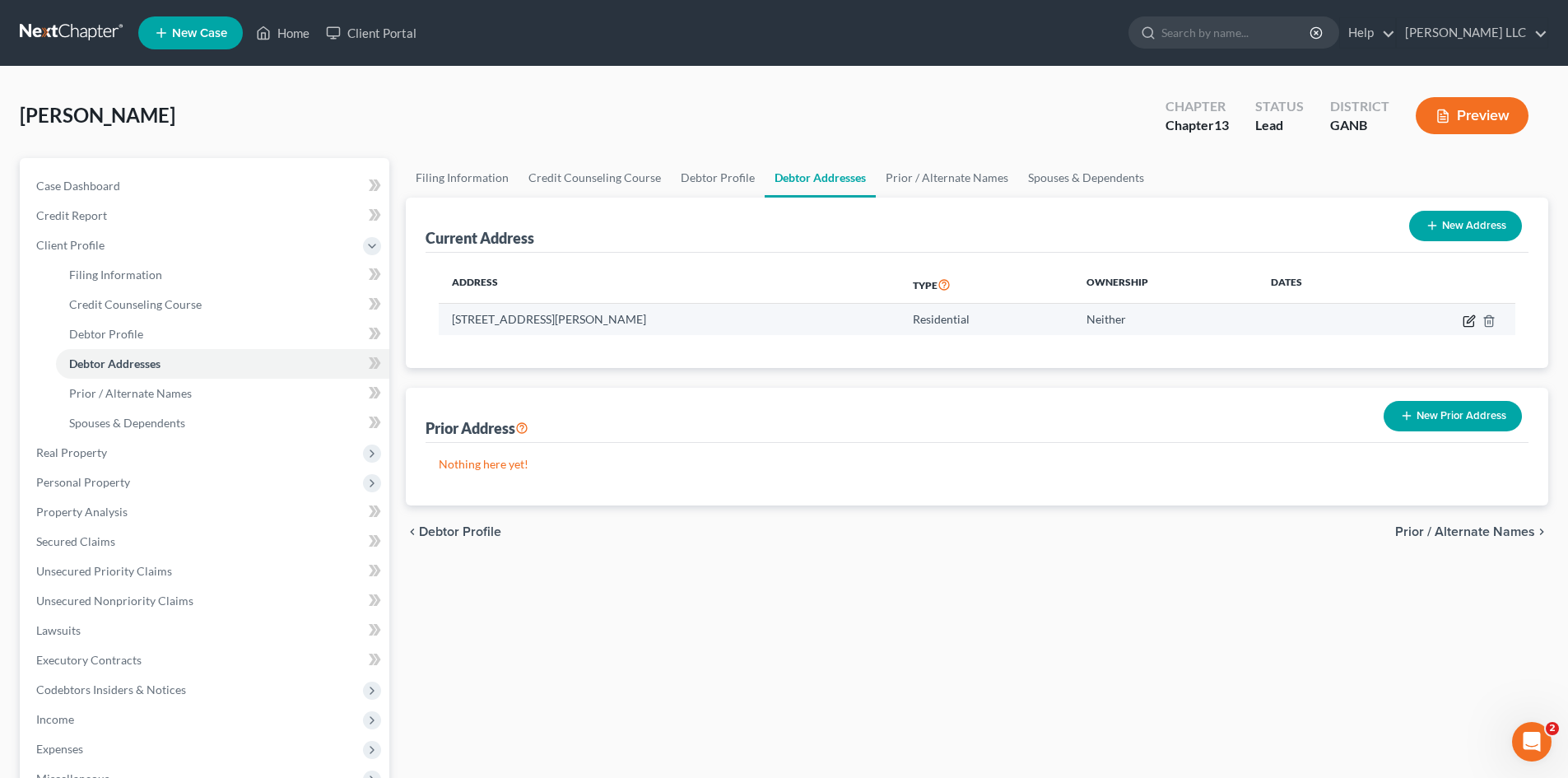
click at [1466, 319] on icon "button" at bounding box center [1469, 321] width 13 height 13
select select "10"
select select "68"
select select "0"
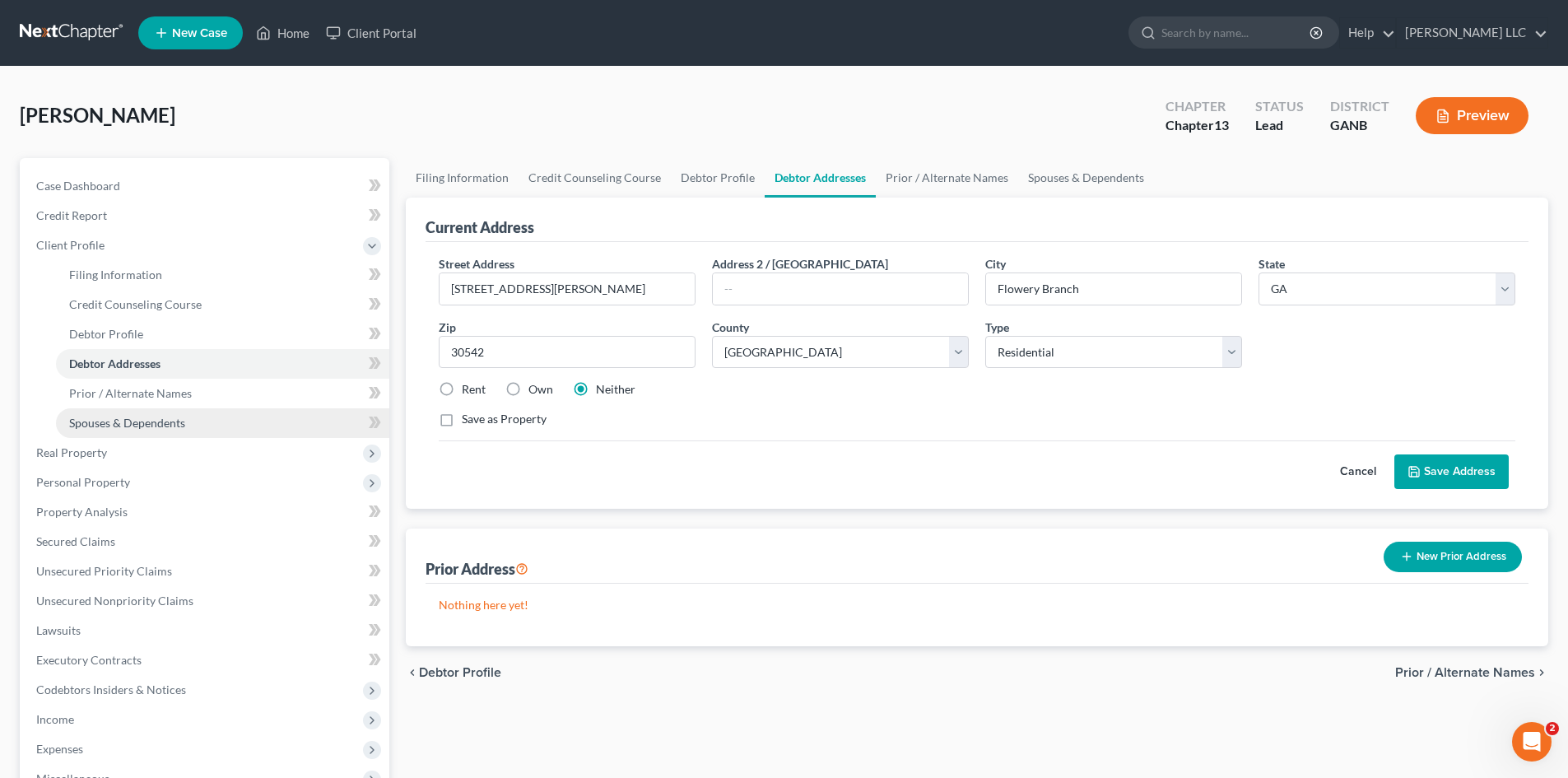
click at [128, 427] on span "Spouses & Dependents" at bounding box center [127, 423] width 116 height 14
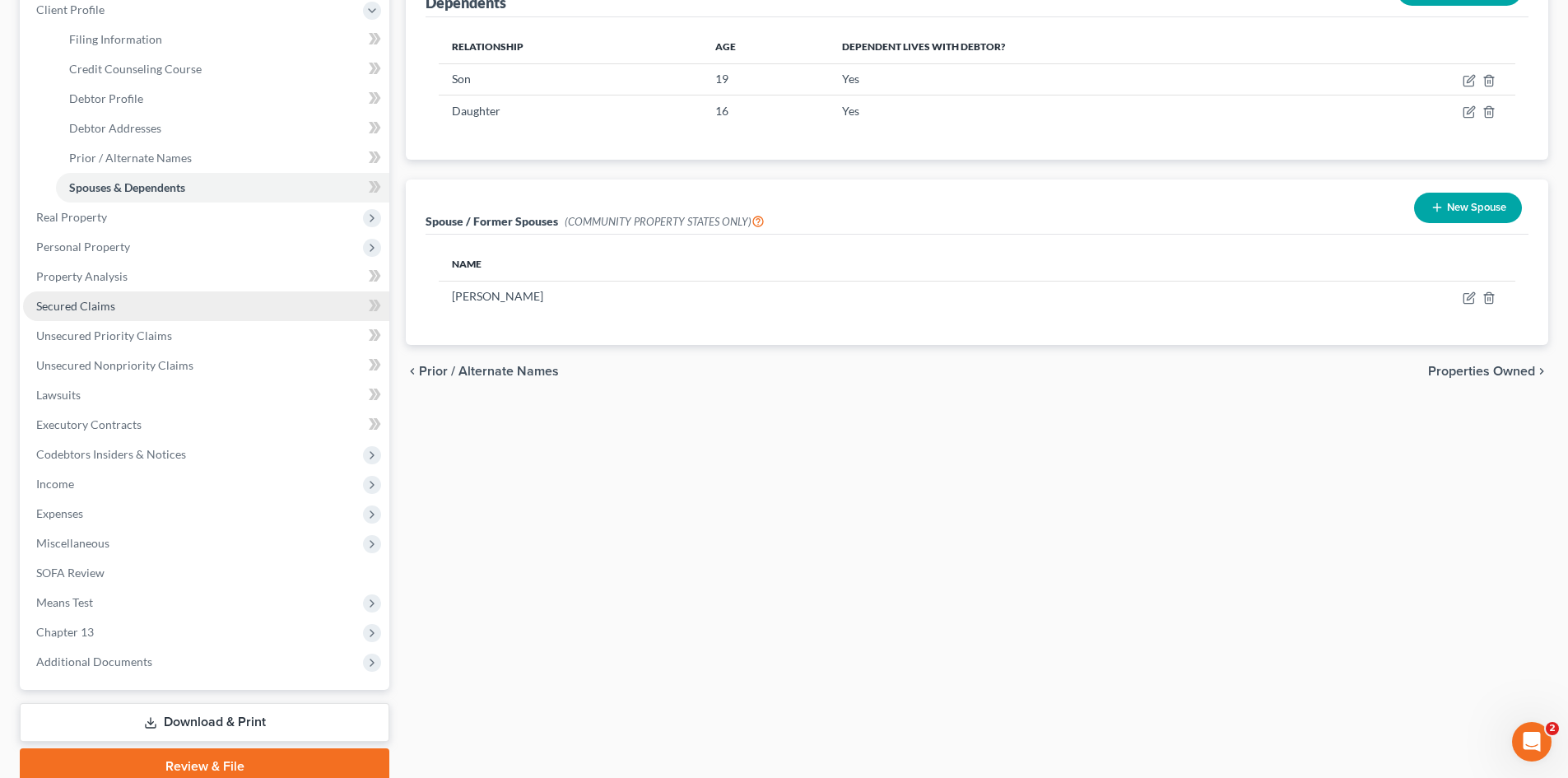
scroll to position [247, 0]
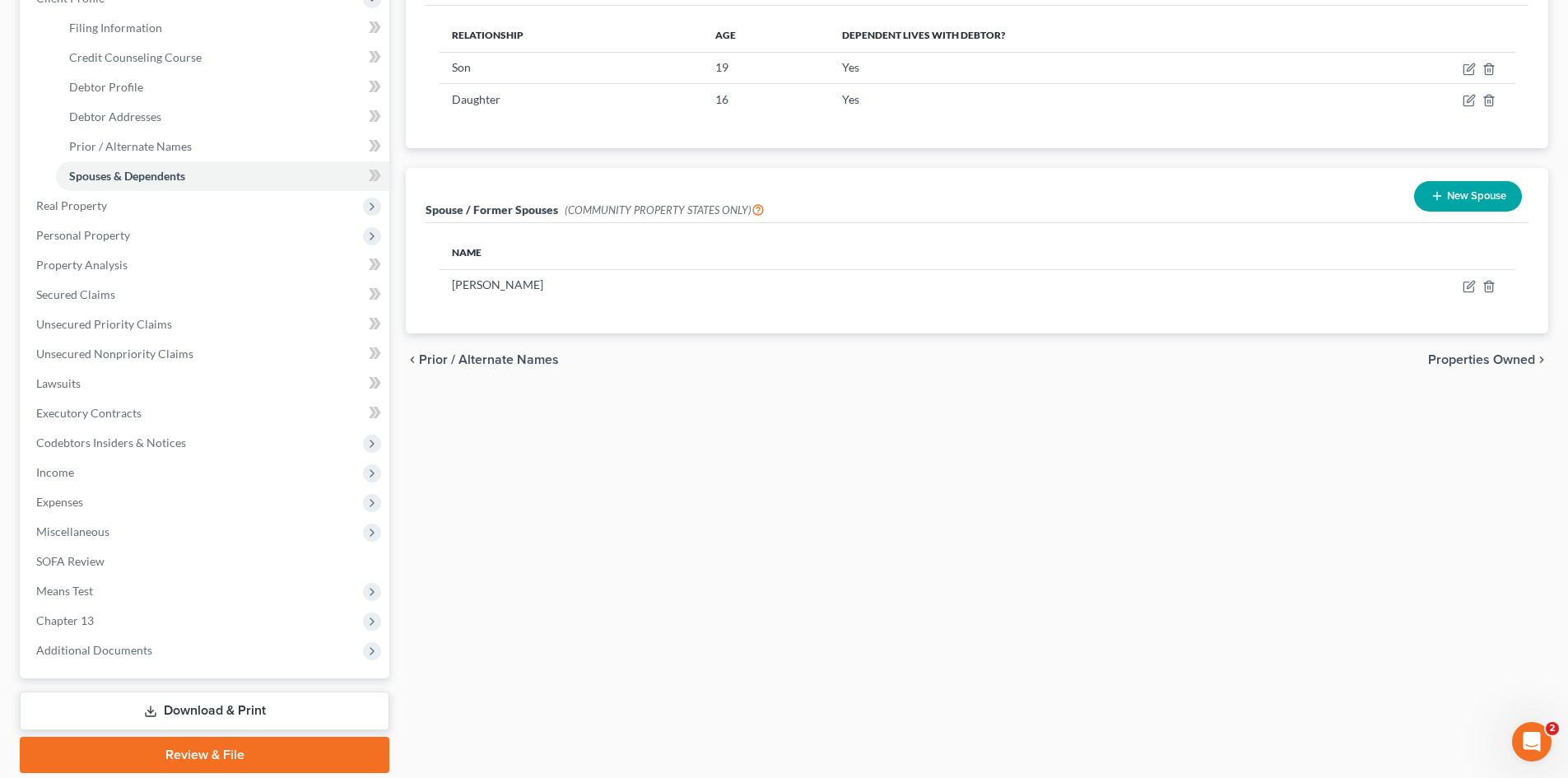
drag, startPoint x: 112, startPoint y: 196, endPoint x: 747, endPoint y: 354, distance: 654.4
click at [112, 196] on span "Real Property" at bounding box center [206, 205] width 366 height 29
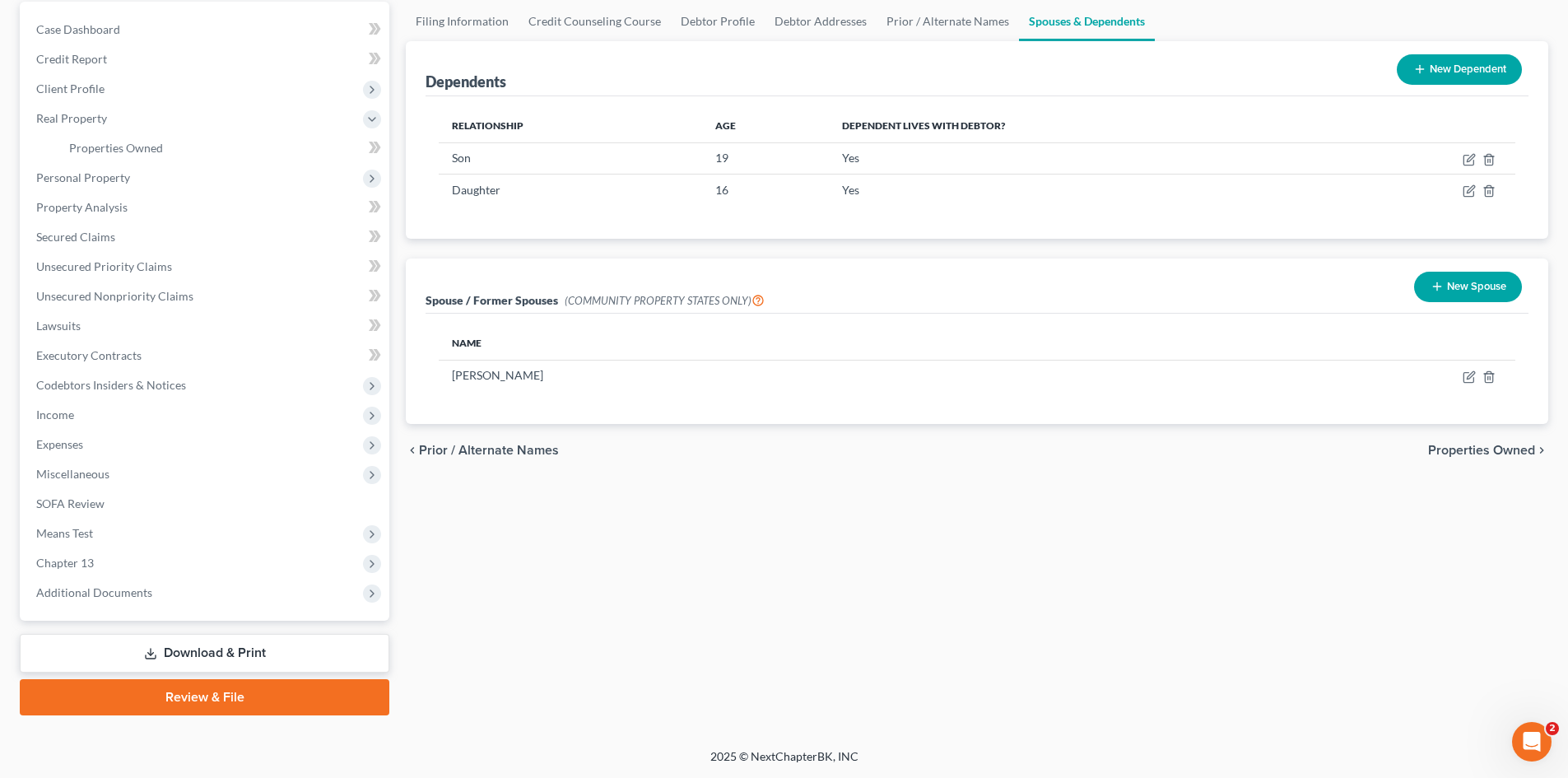
scroll to position [157, 0]
click at [65, 328] on span "Lawsuits" at bounding box center [58, 325] width 44 height 14
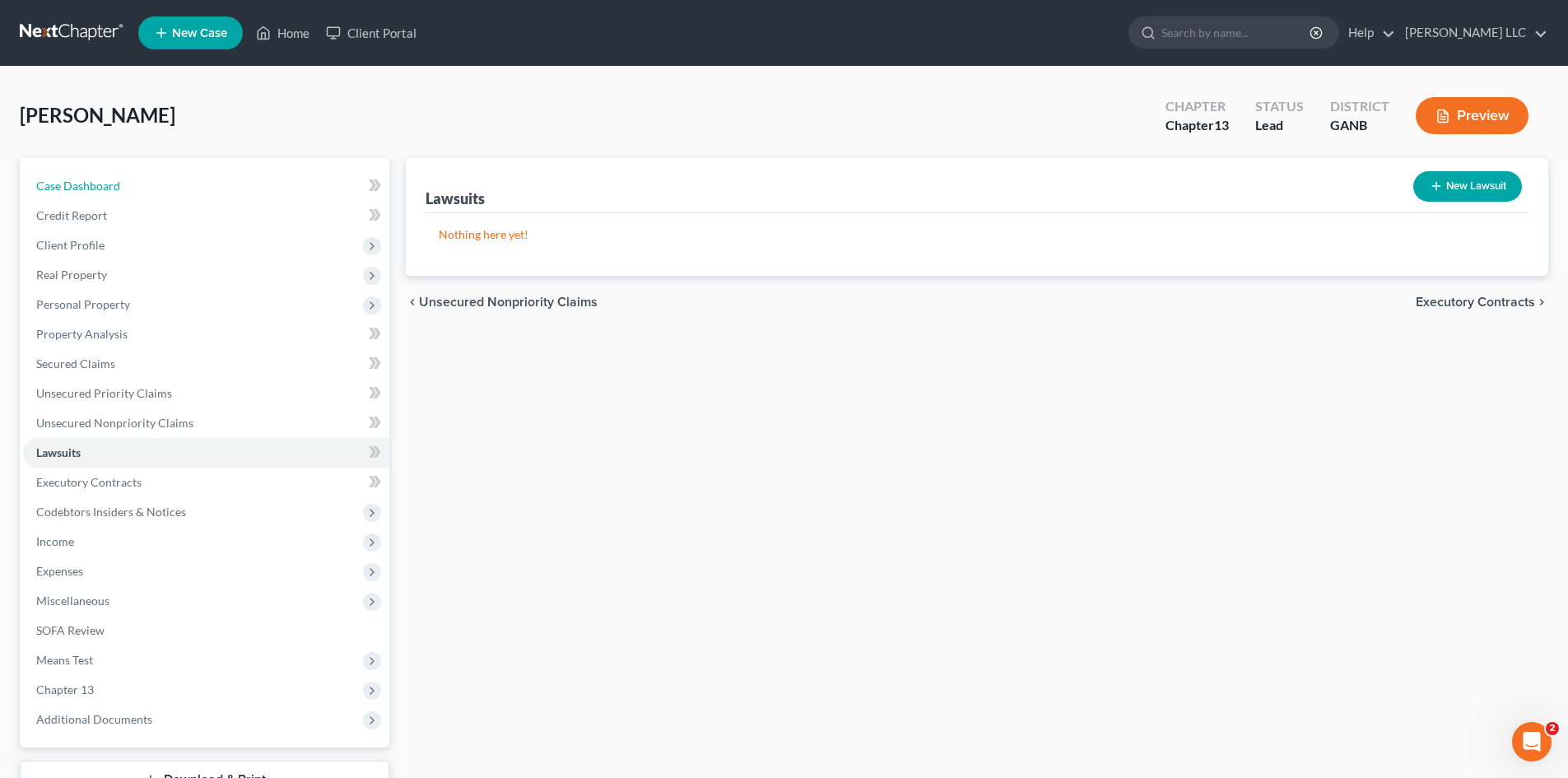
click at [64, 191] on span "Case Dashboard" at bounding box center [77, 185] width 84 height 14
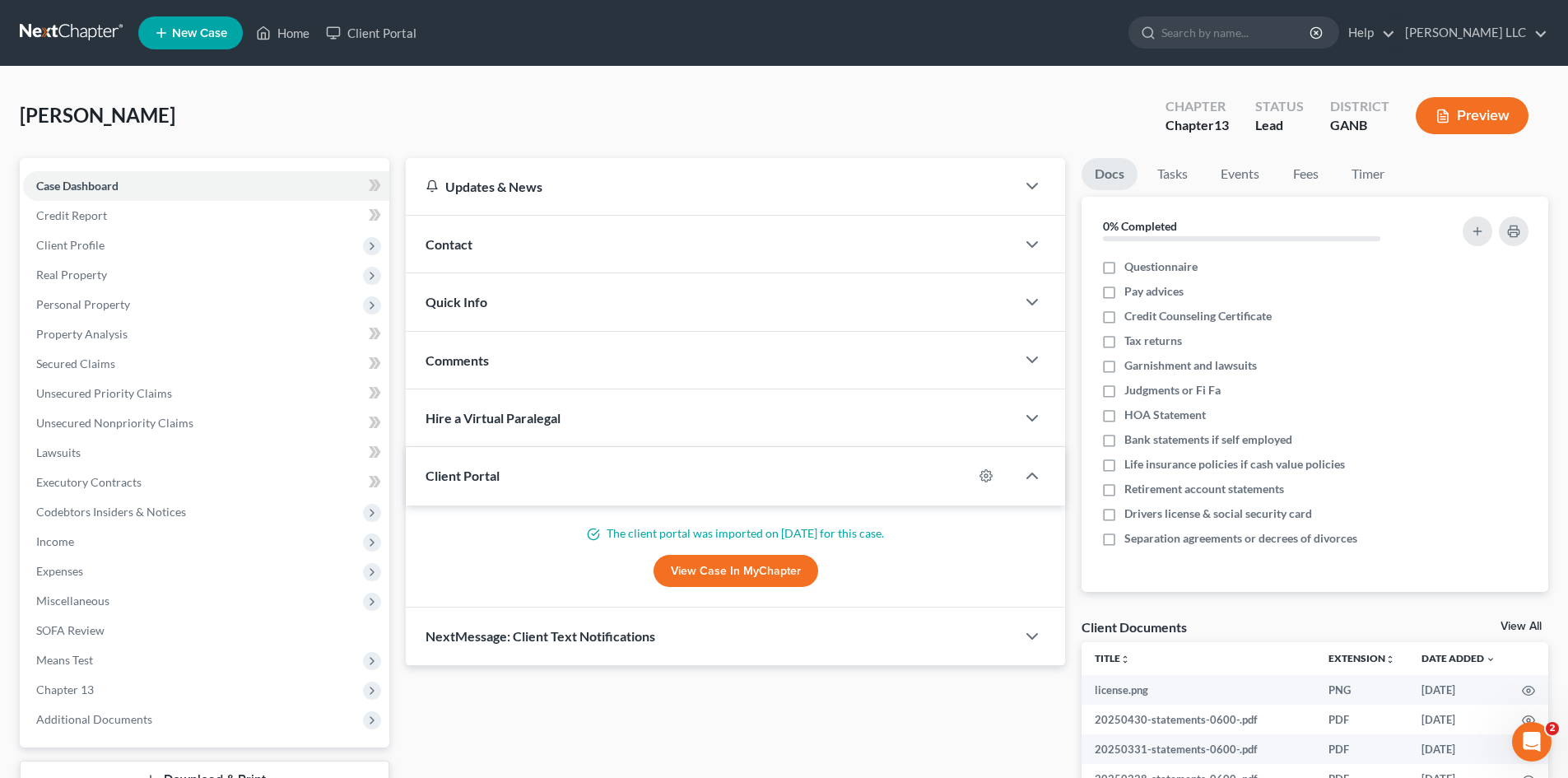
click at [465, 243] on span "Contact" at bounding box center [448, 244] width 47 height 16
